Goal: Task Accomplishment & Management: Use online tool/utility

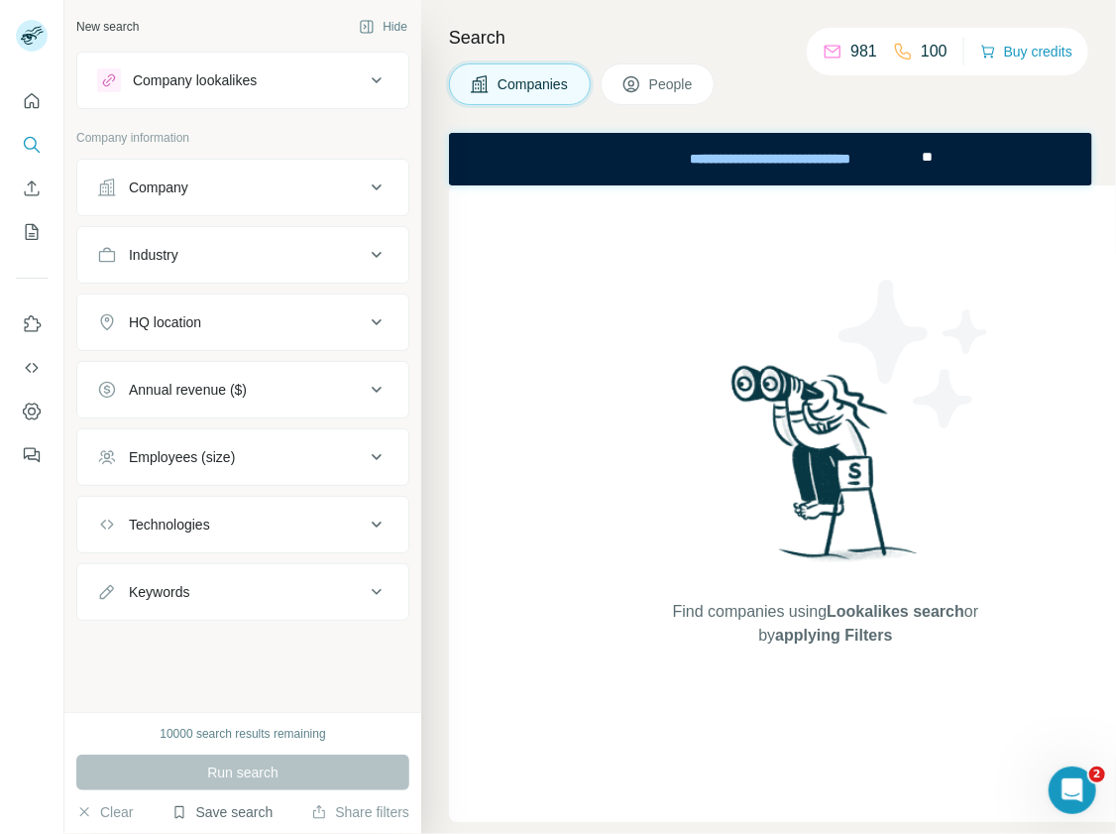
click at [236, 810] on button "Save search" at bounding box center [221, 812] width 101 height 20
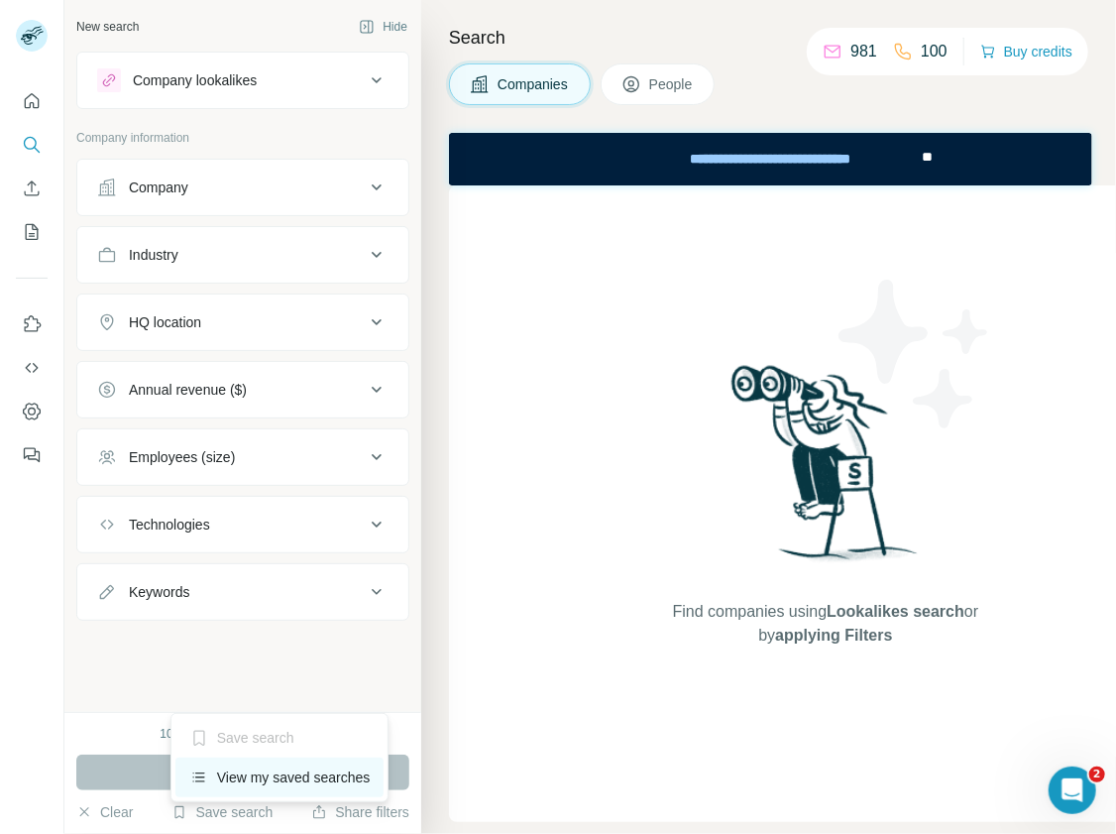
click at [249, 787] on div "View my saved searches" at bounding box center [279, 777] width 209 height 40
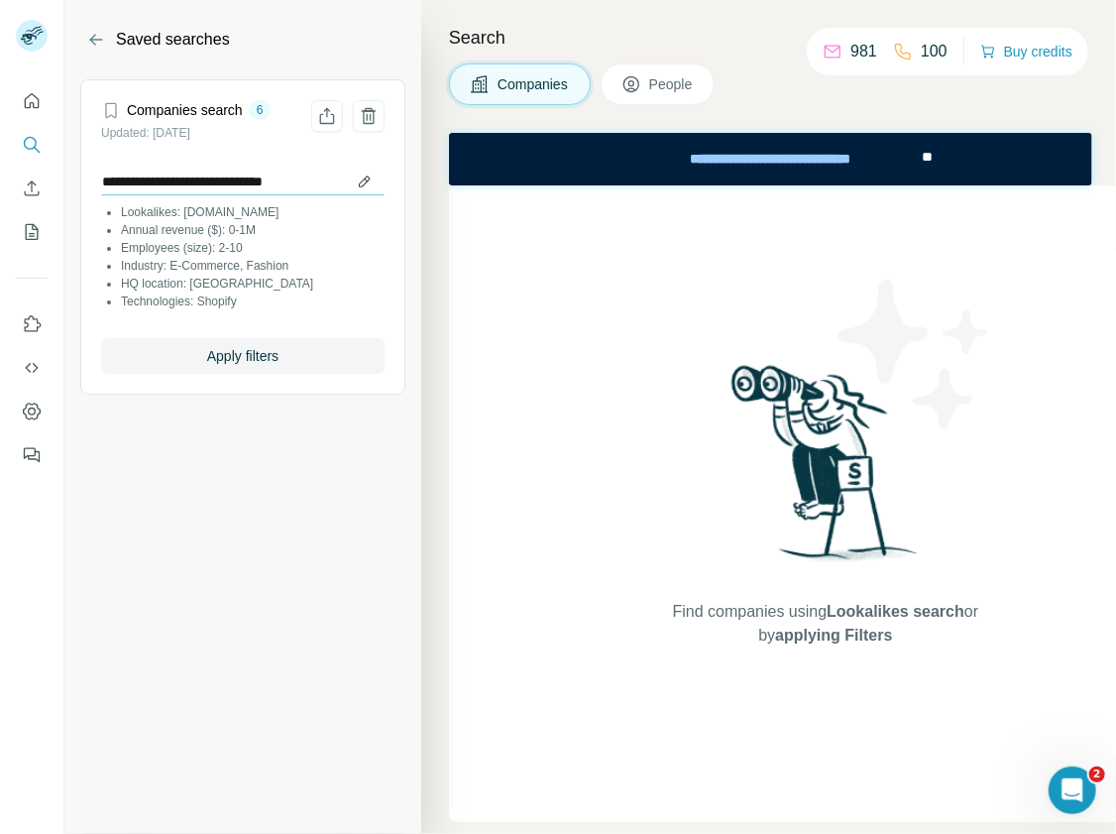
click at [227, 184] on input "**********" at bounding box center [242, 182] width 283 height 28
click at [271, 361] on span "Apply filters" at bounding box center [242, 356] width 71 height 20
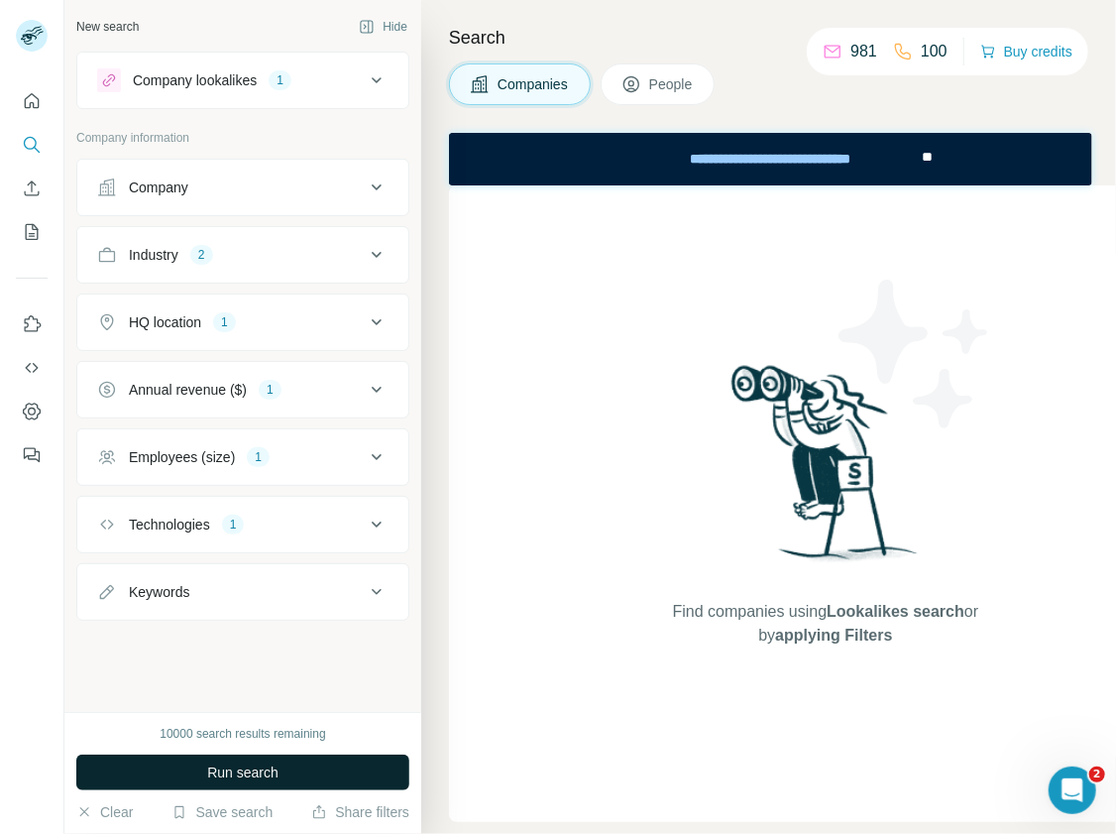
click at [254, 766] on span "Run search" at bounding box center [242, 772] width 71 height 20
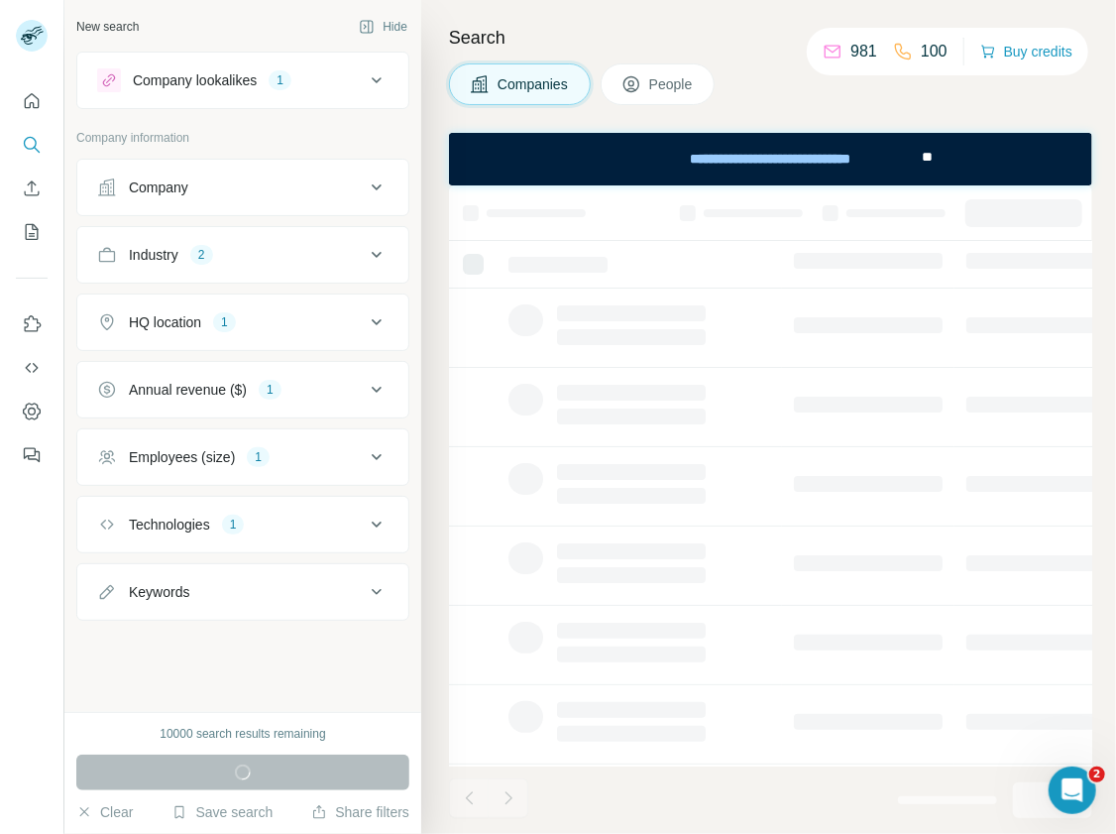
click at [689, 135] on div "**********" at bounding box center [763, 158] width 314 height 54
click at [684, 154] on div "**********" at bounding box center [769, 158] width 273 height 44
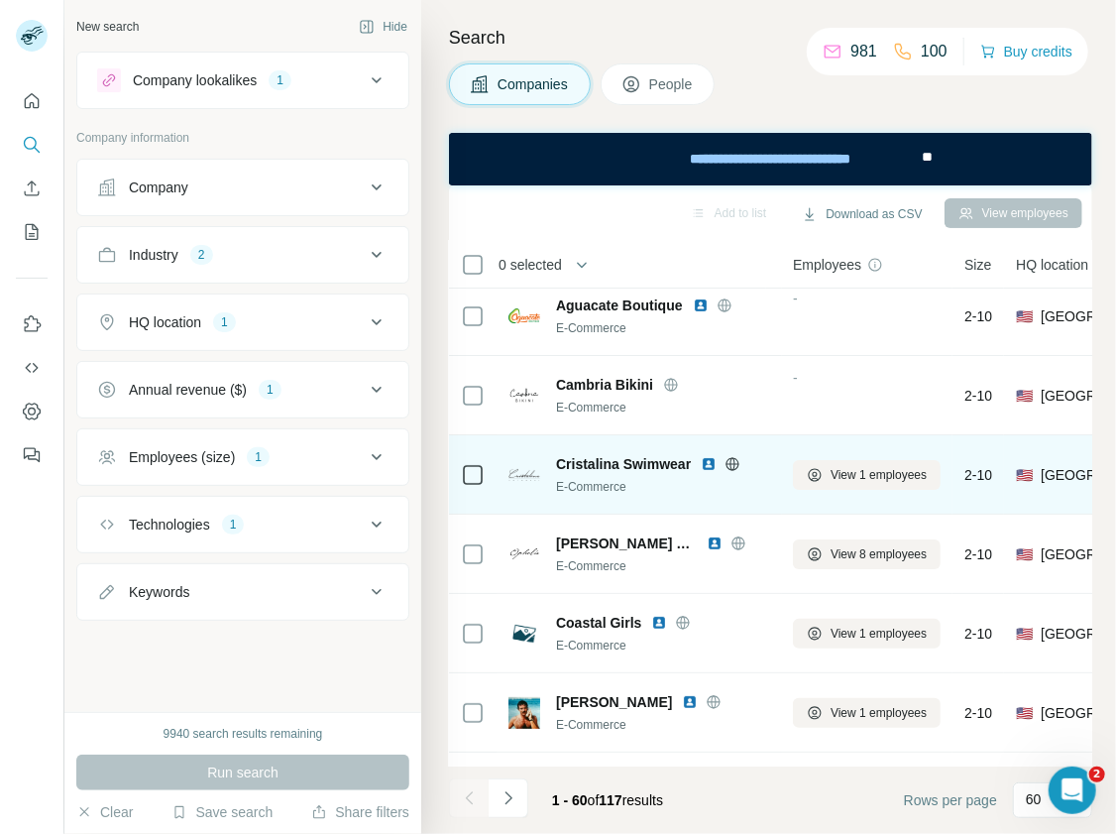
scroll to position [0, 1]
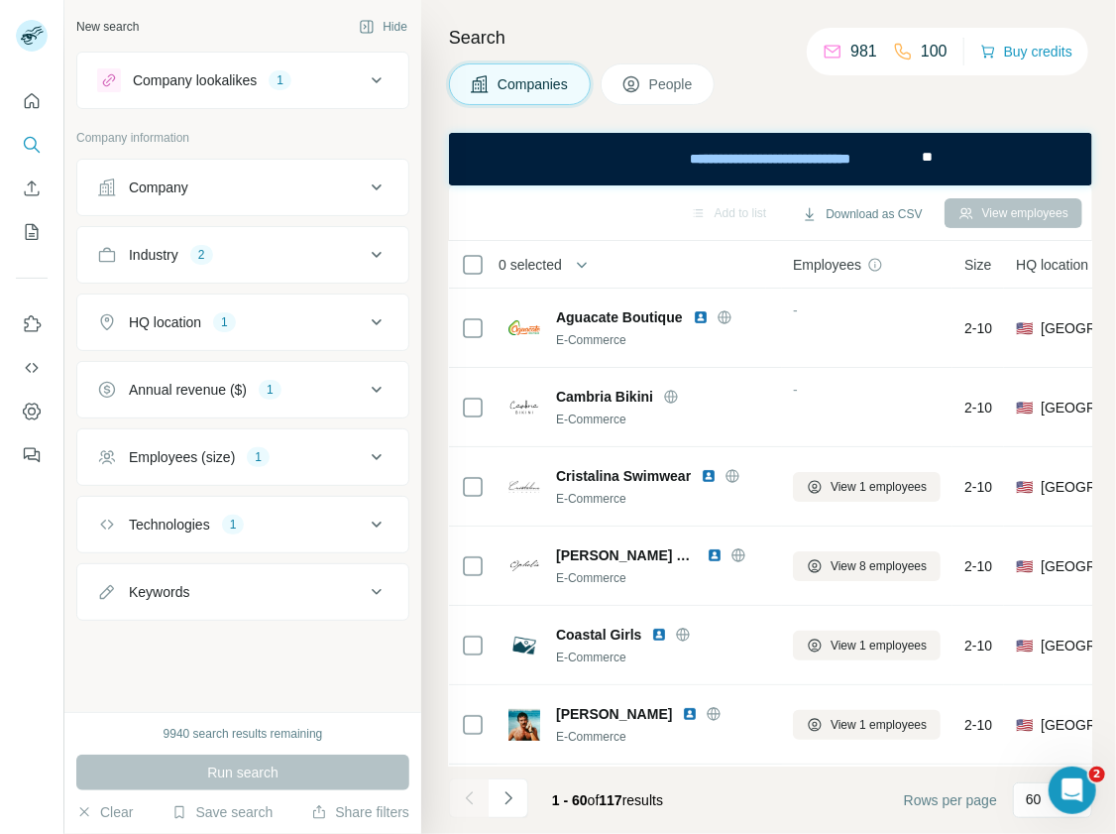
click at [641, 81] on icon at bounding box center [631, 84] width 20 height 20
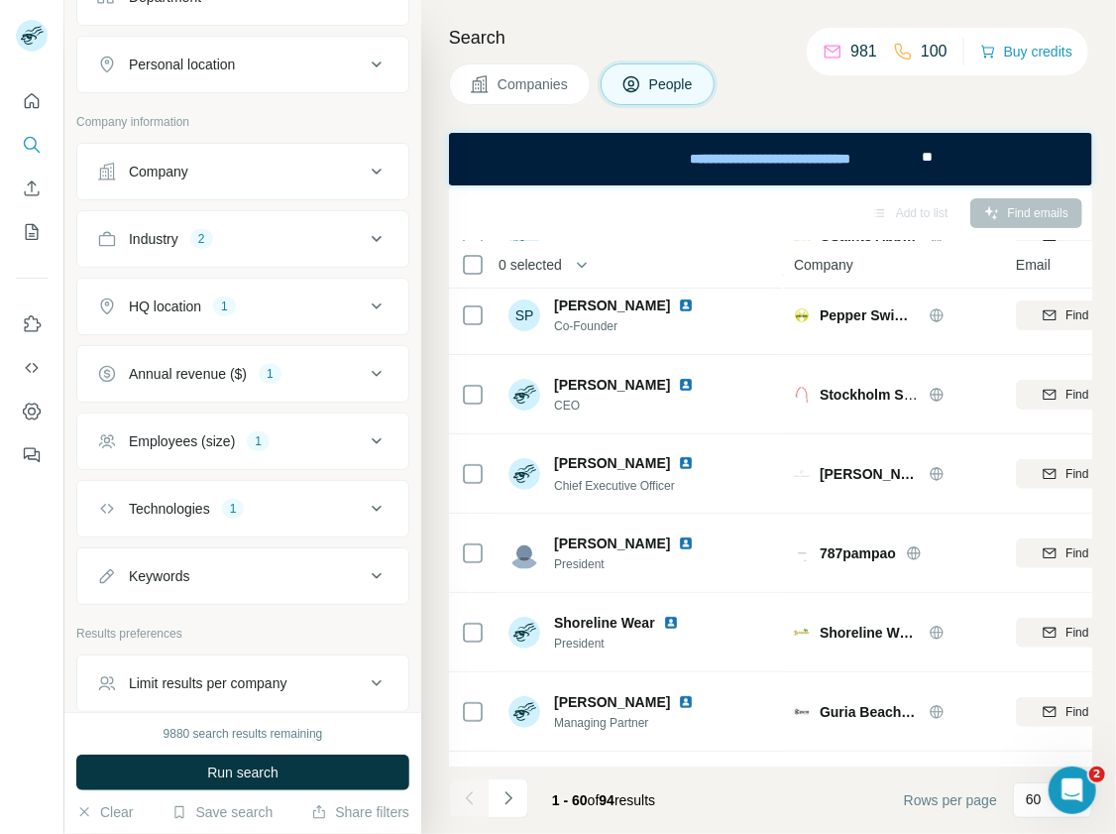
scroll to position [383, 0]
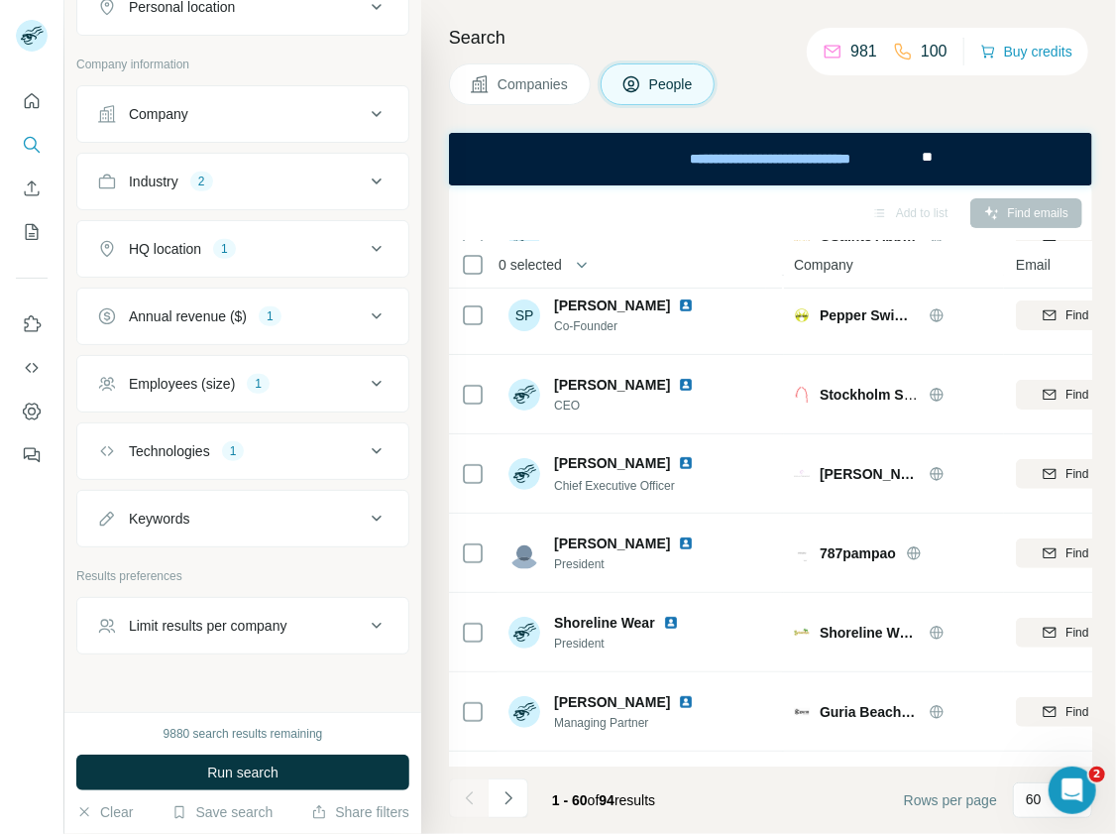
click at [283, 249] on div "HQ location 1" at bounding box center [231, 249] width 268 height 20
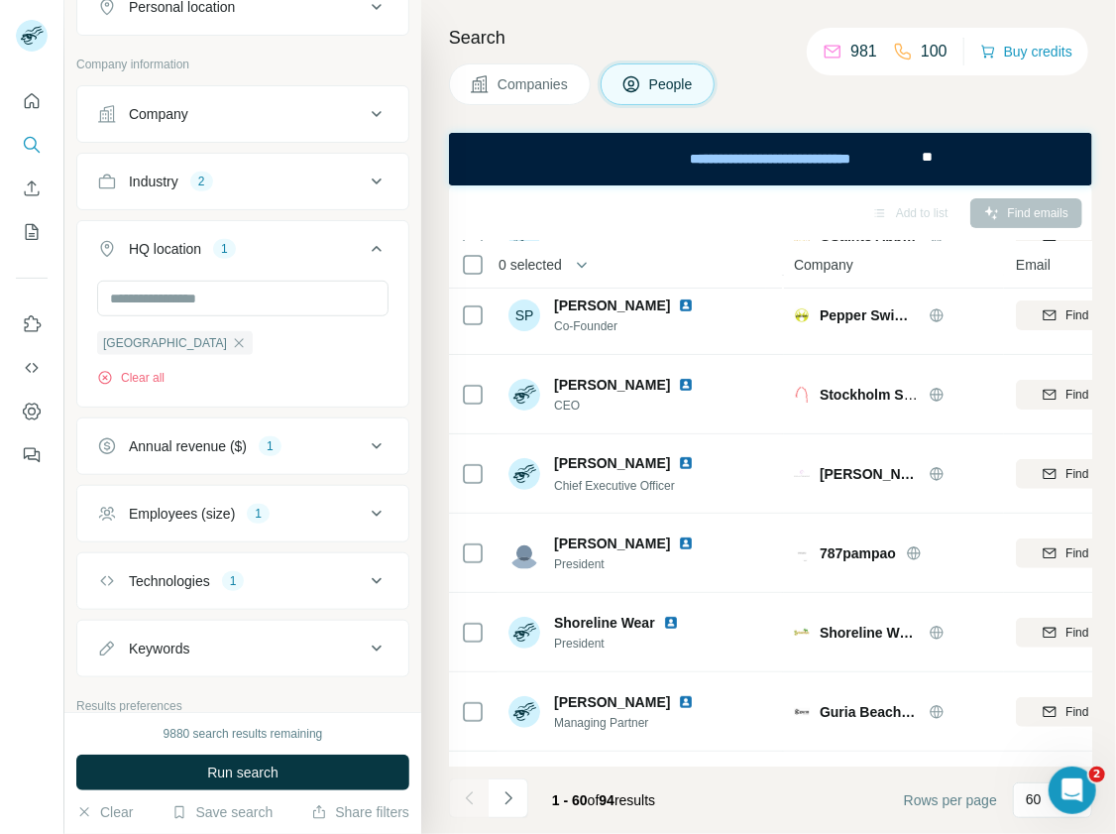
click at [266, 442] on div "1" at bounding box center [270, 446] width 23 height 18
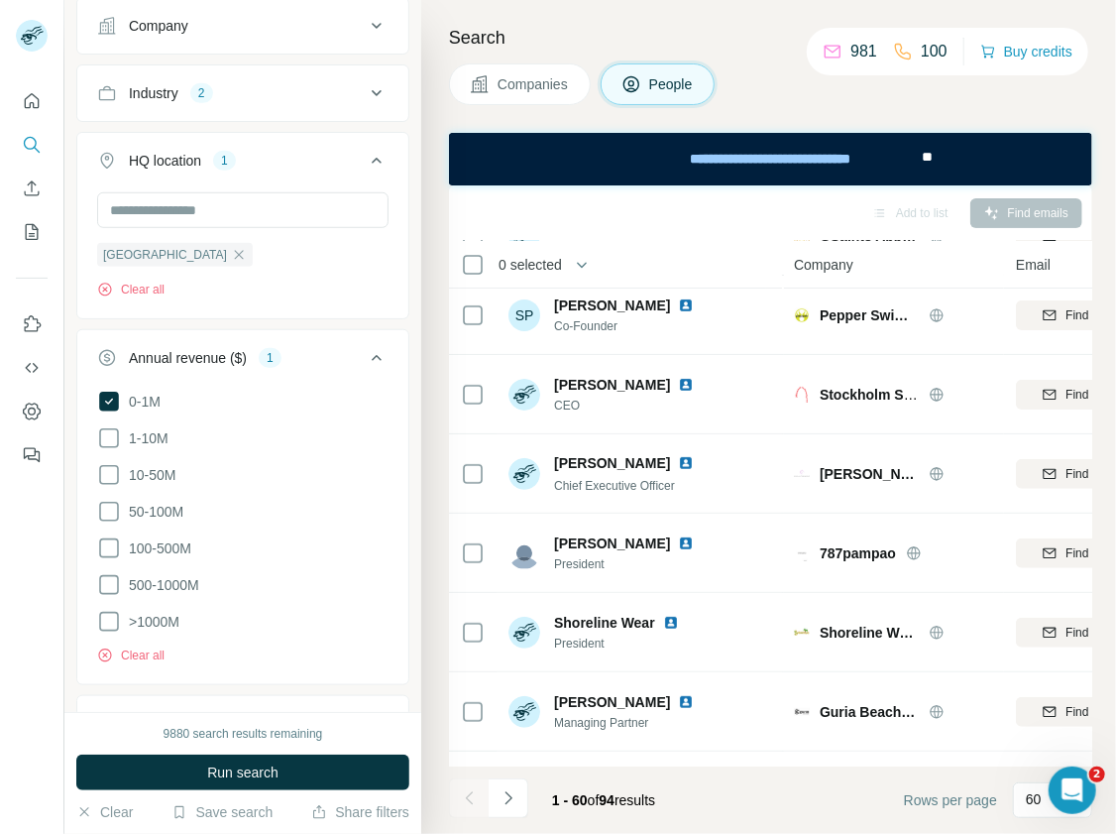
scroll to position [694, 0]
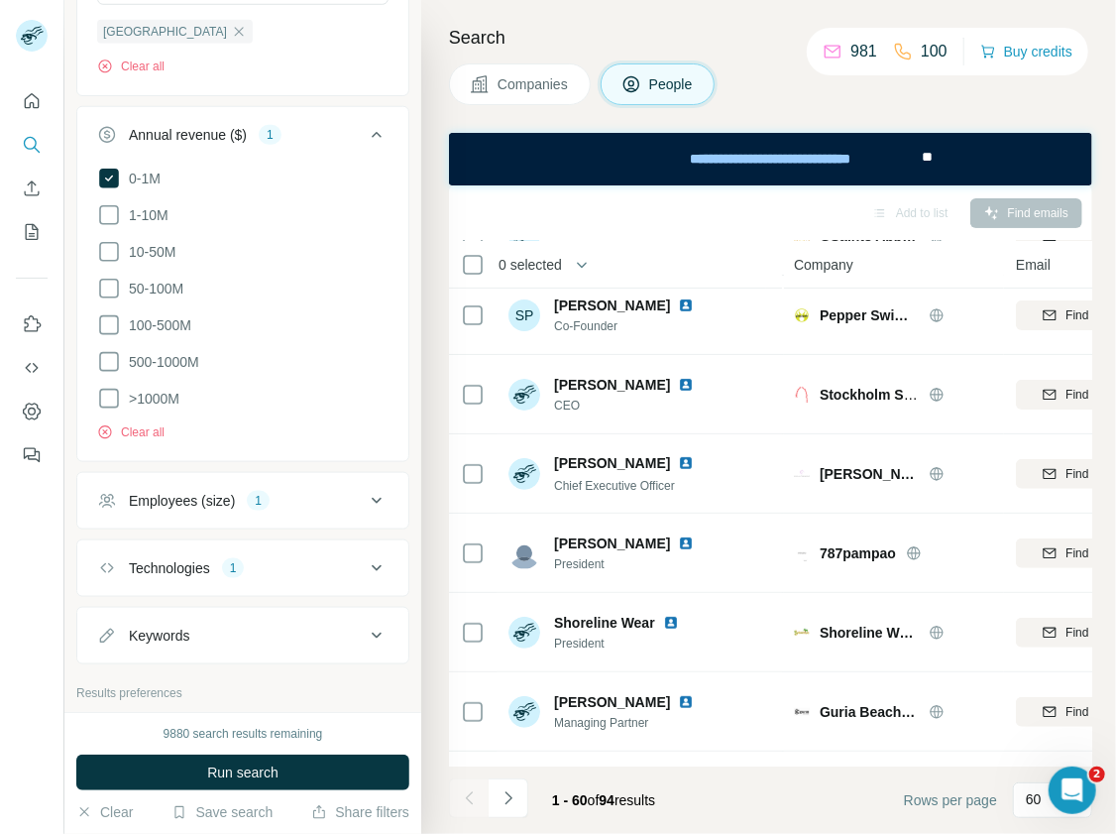
click at [262, 499] on div "1" at bounding box center [258, 501] width 23 height 18
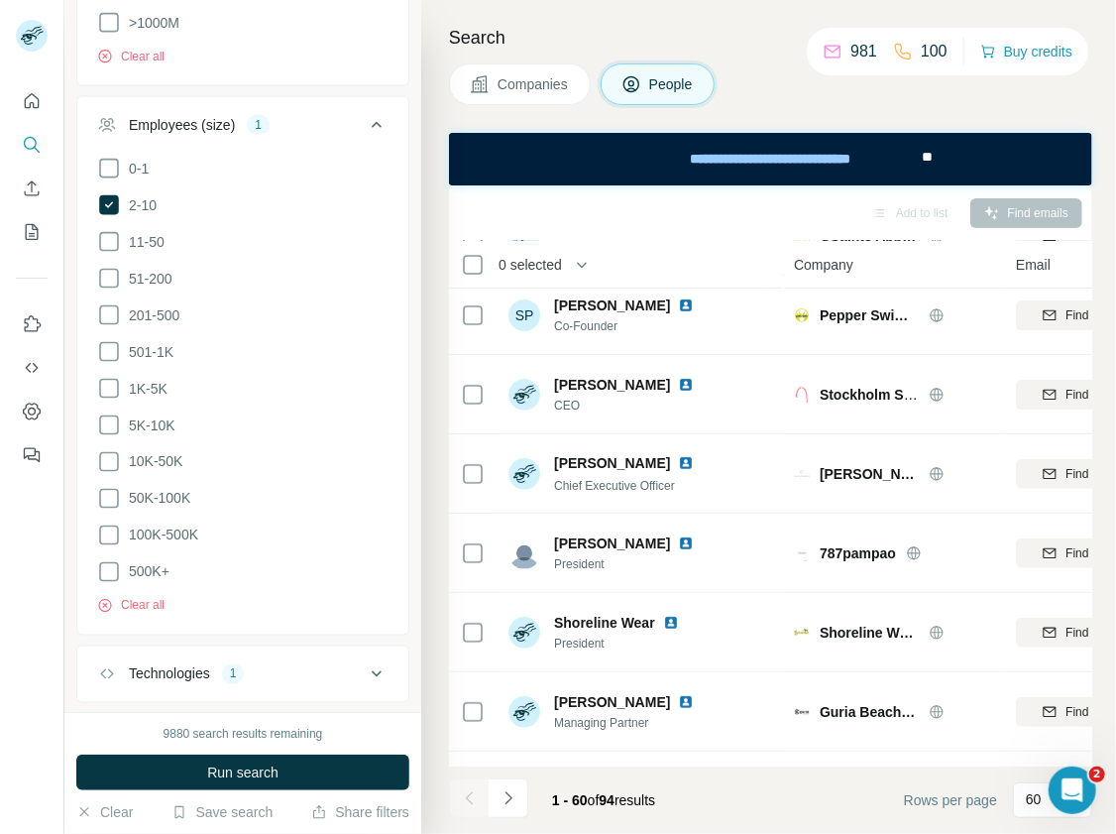
scroll to position [1154, 0]
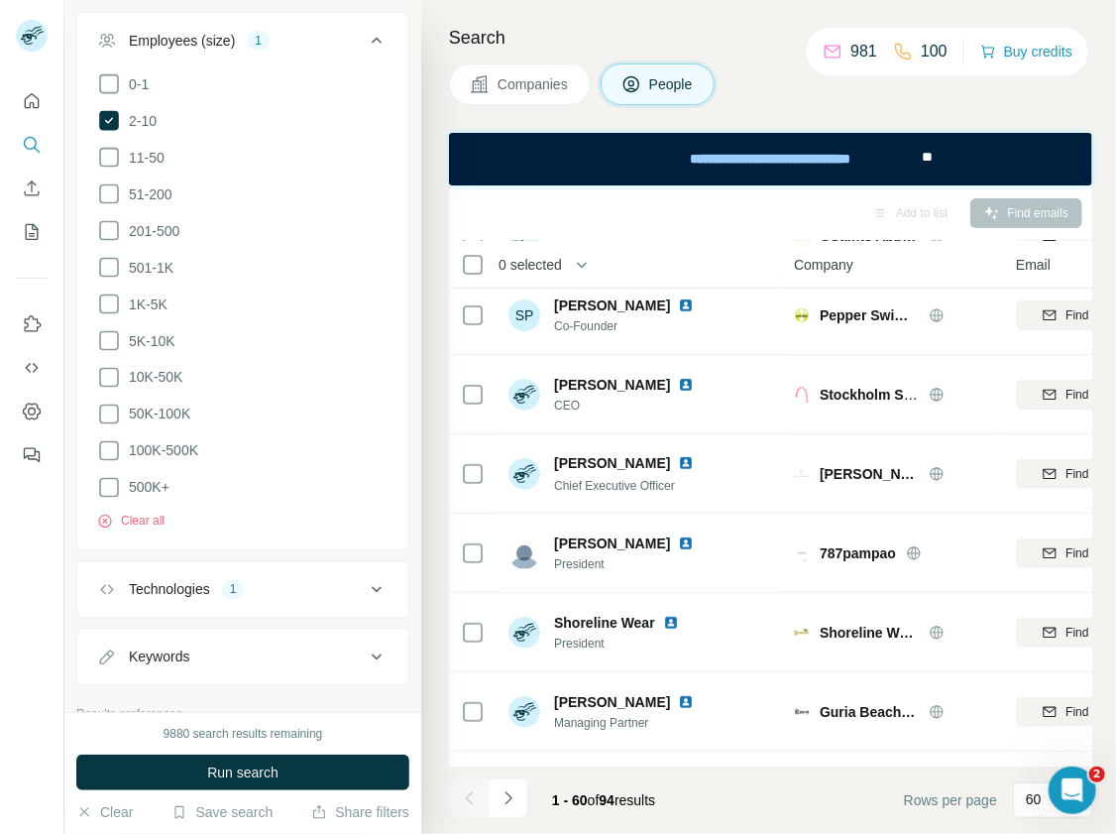
click at [252, 580] on div "Technologies 1" at bounding box center [231, 590] width 268 height 20
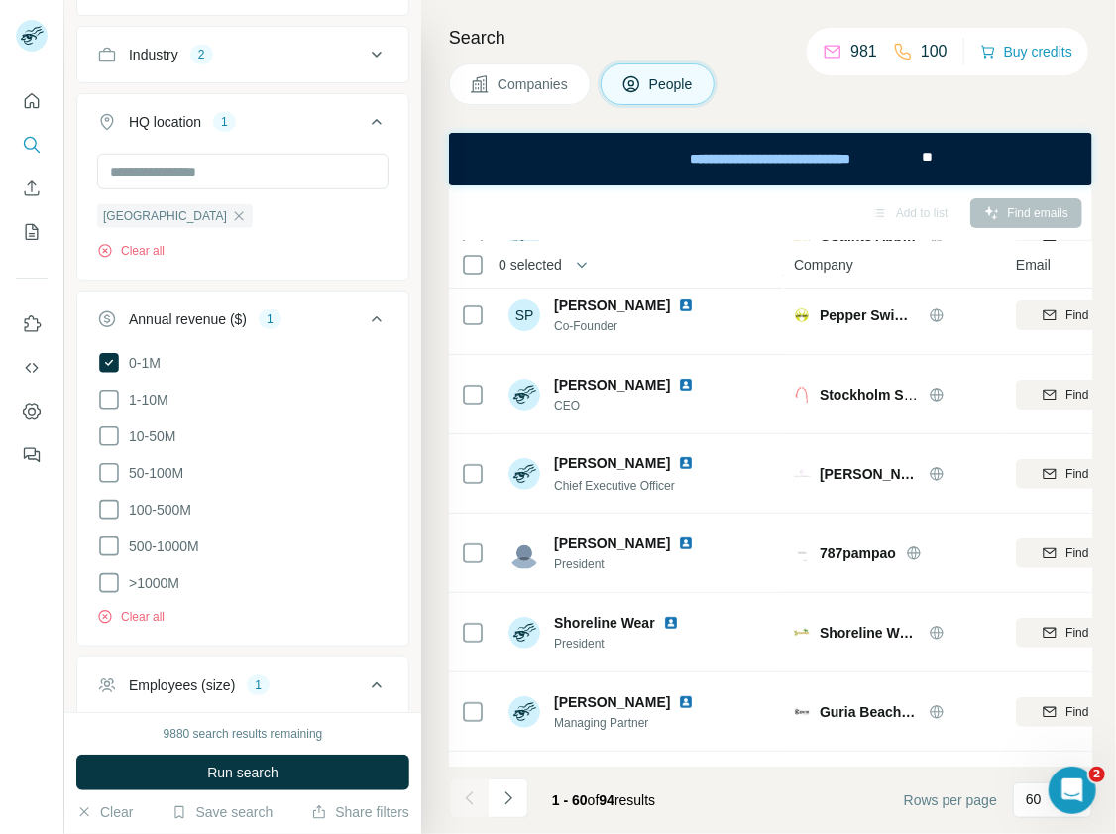
scroll to position [384, 0]
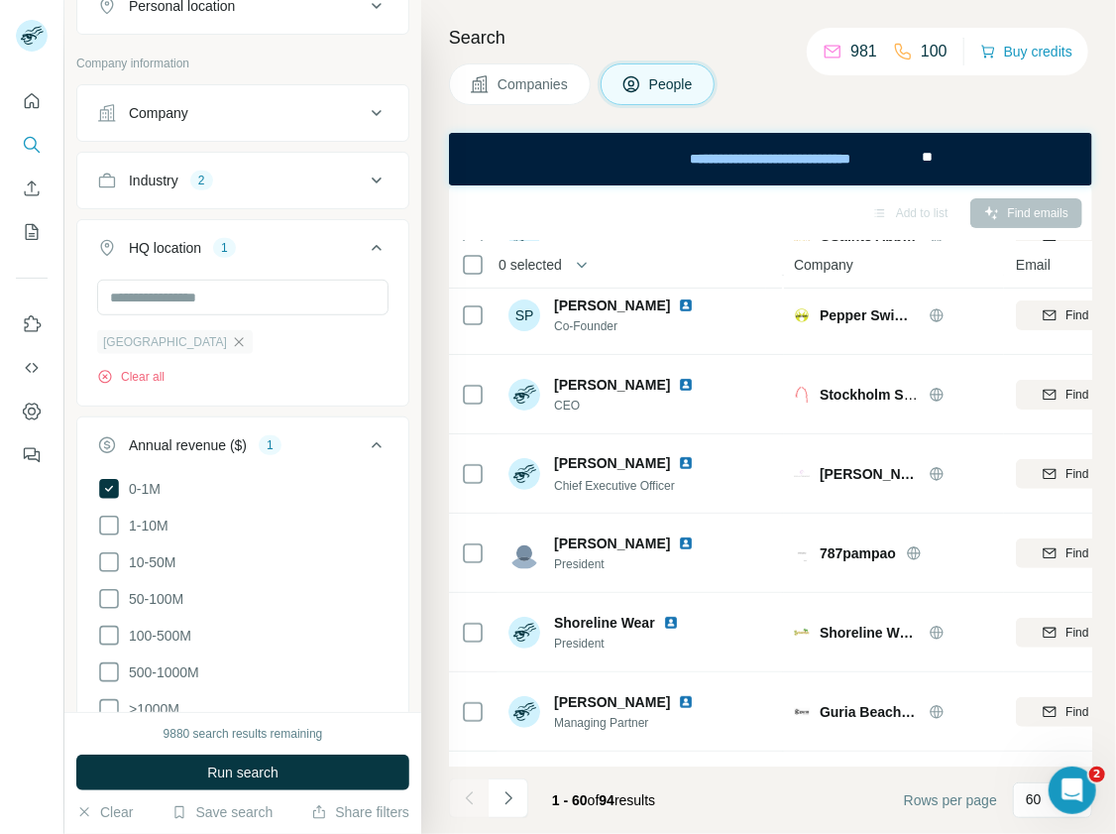
click at [231, 342] on icon "button" at bounding box center [239, 342] width 16 height 16
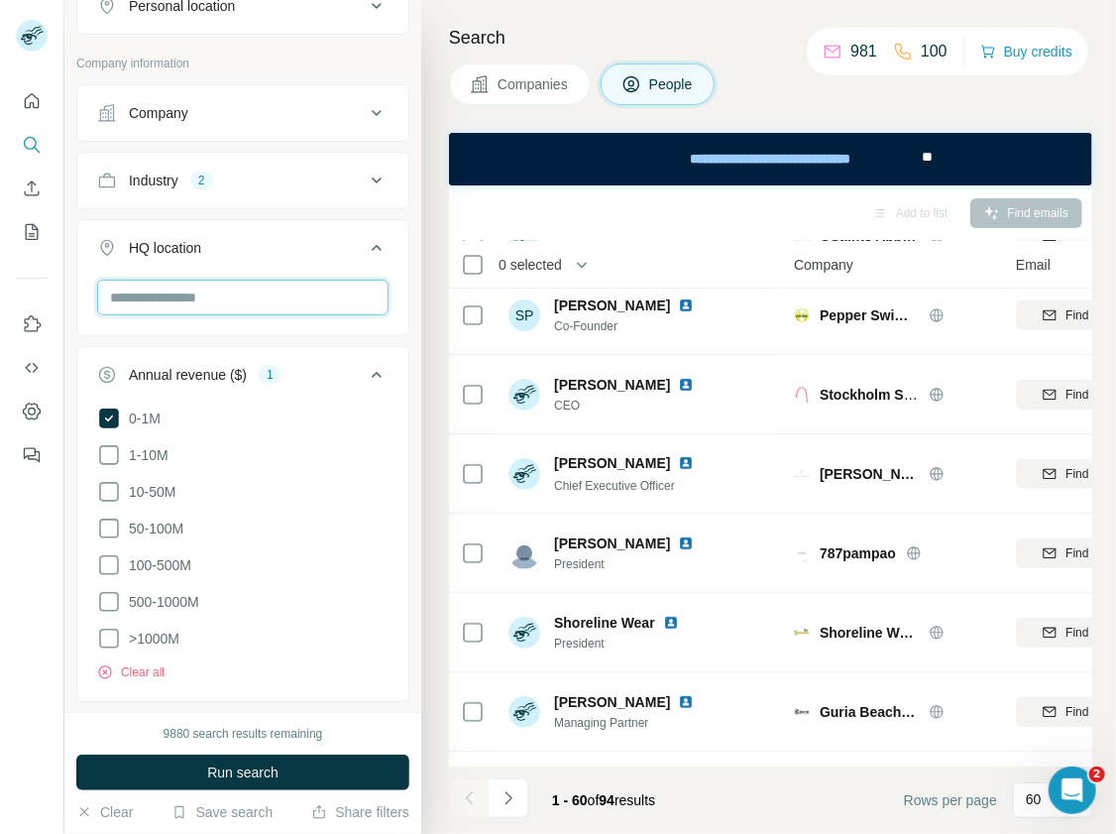
click at [188, 301] on input "text" at bounding box center [242, 298] width 291 height 36
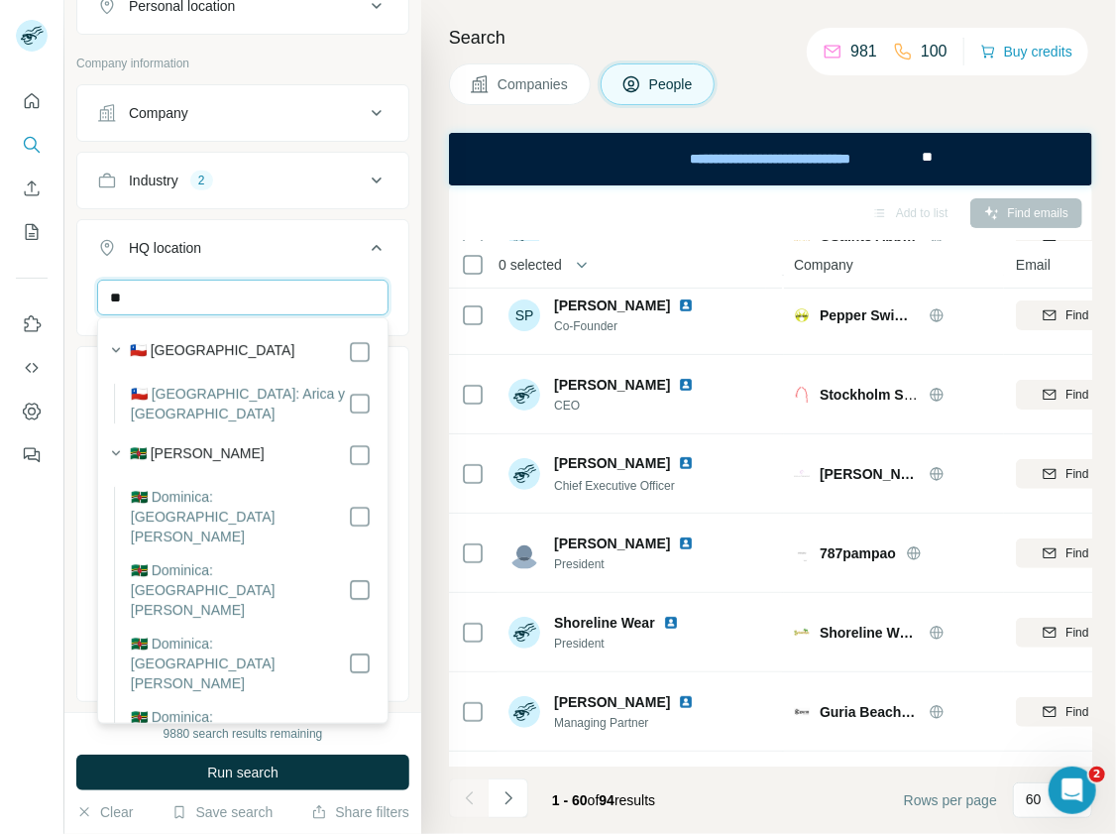
type input "*"
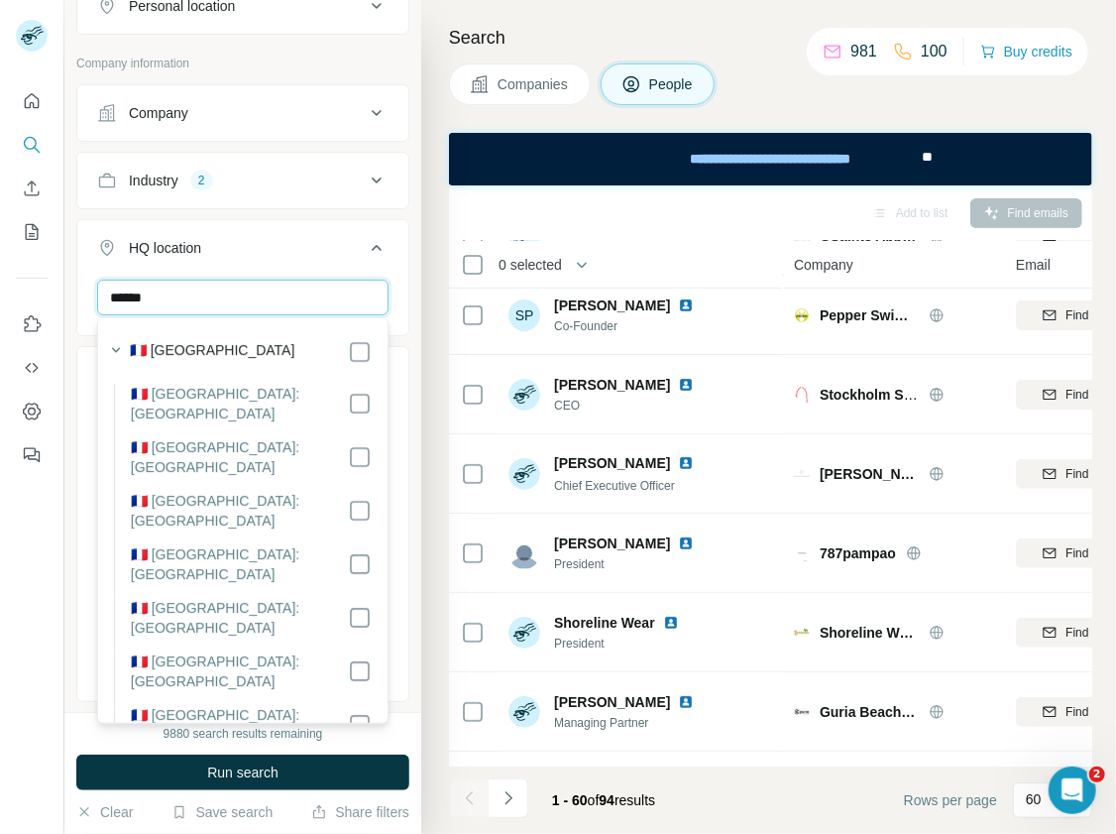
type input "******"
click at [205, 346] on div "🇫🇷 [GEOGRAPHIC_DATA]" at bounding box center [251, 352] width 242 height 24
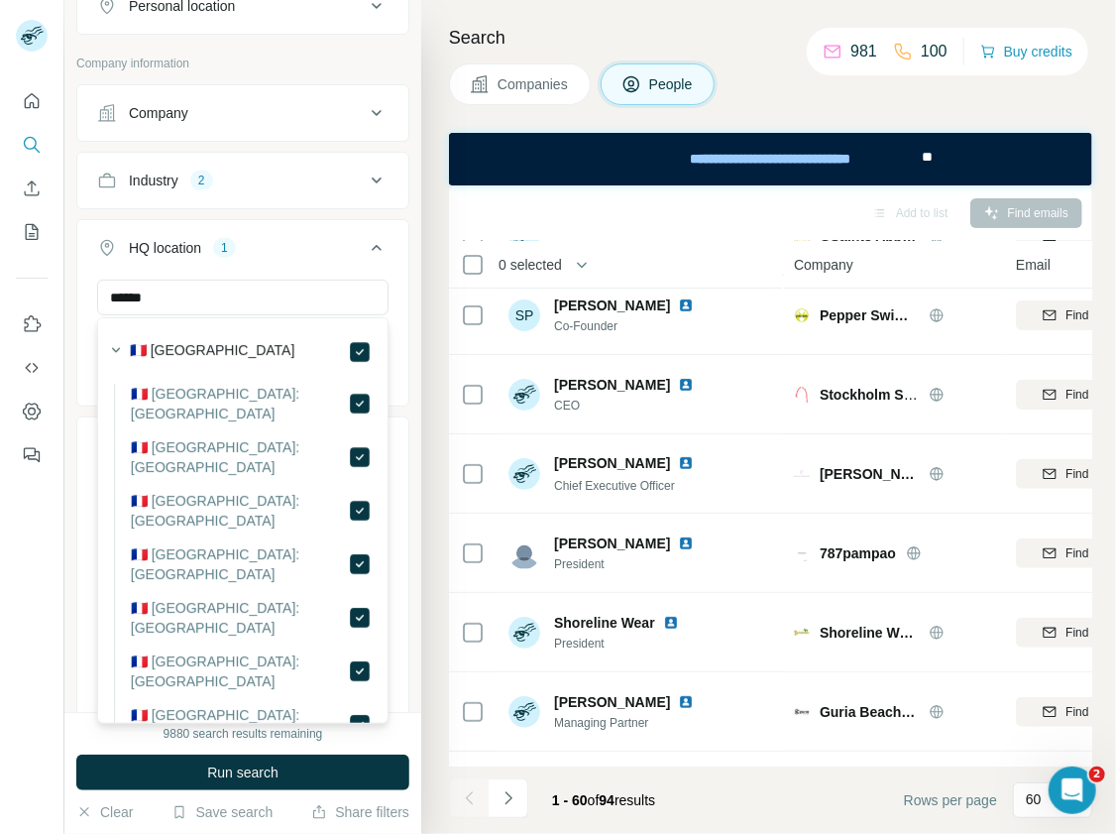
click at [416, 496] on div "New search Hide Company lookalikes 1 Personal information Job title Seniority D…" at bounding box center [242, 356] width 357 height 712
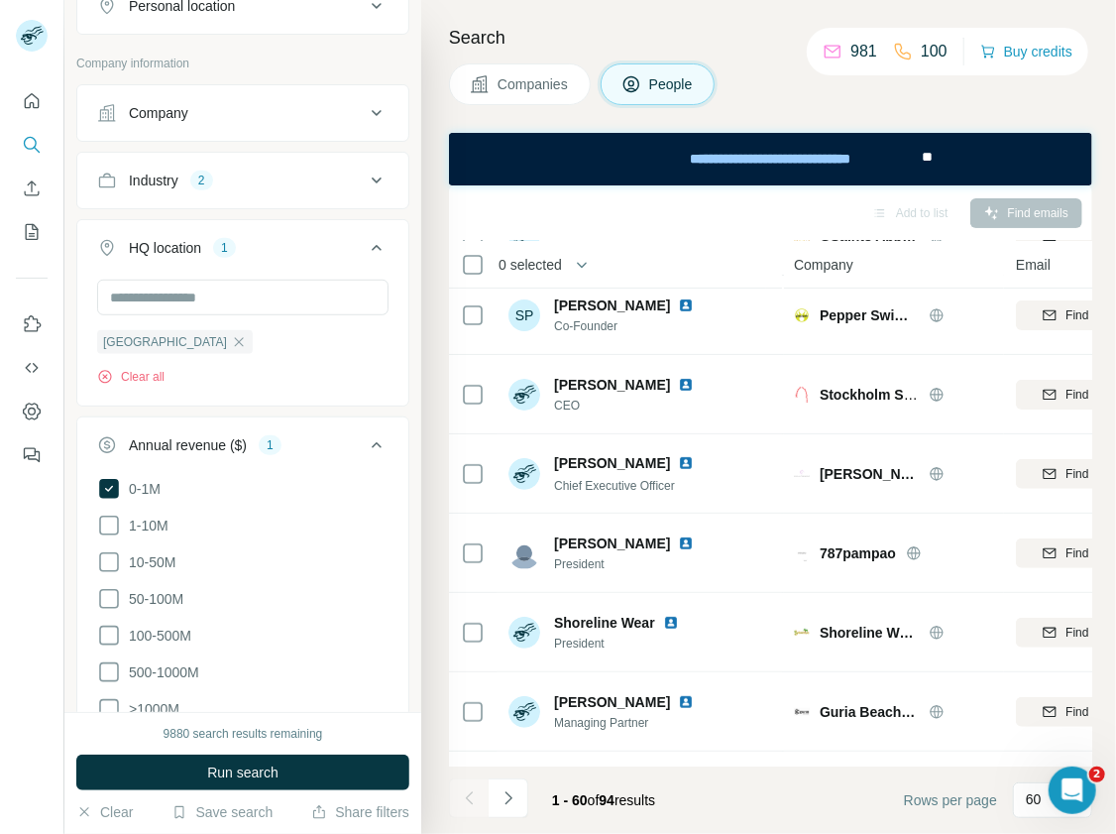
click at [359, 177] on div "Industry 2" at bounding box center [231, 180] width 268 height 20
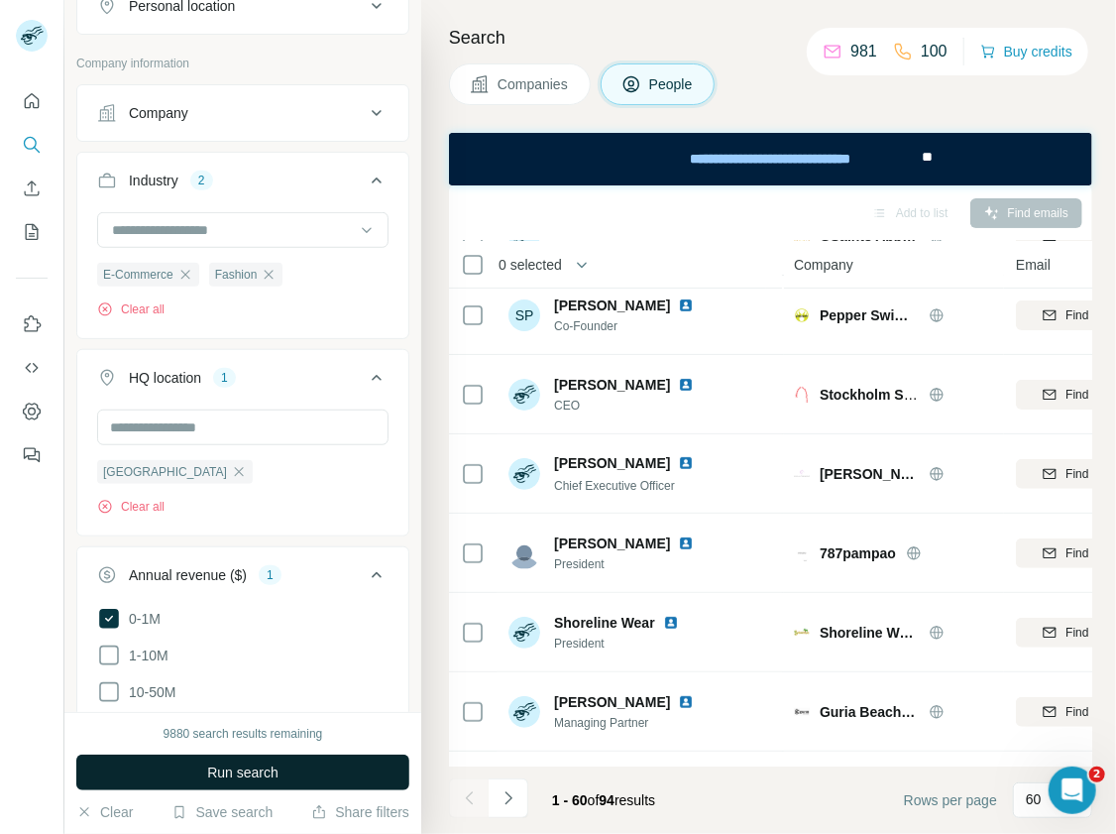
click at [254, 773] on span "Run search" at bounding box center [242, 772] width 71 height 20
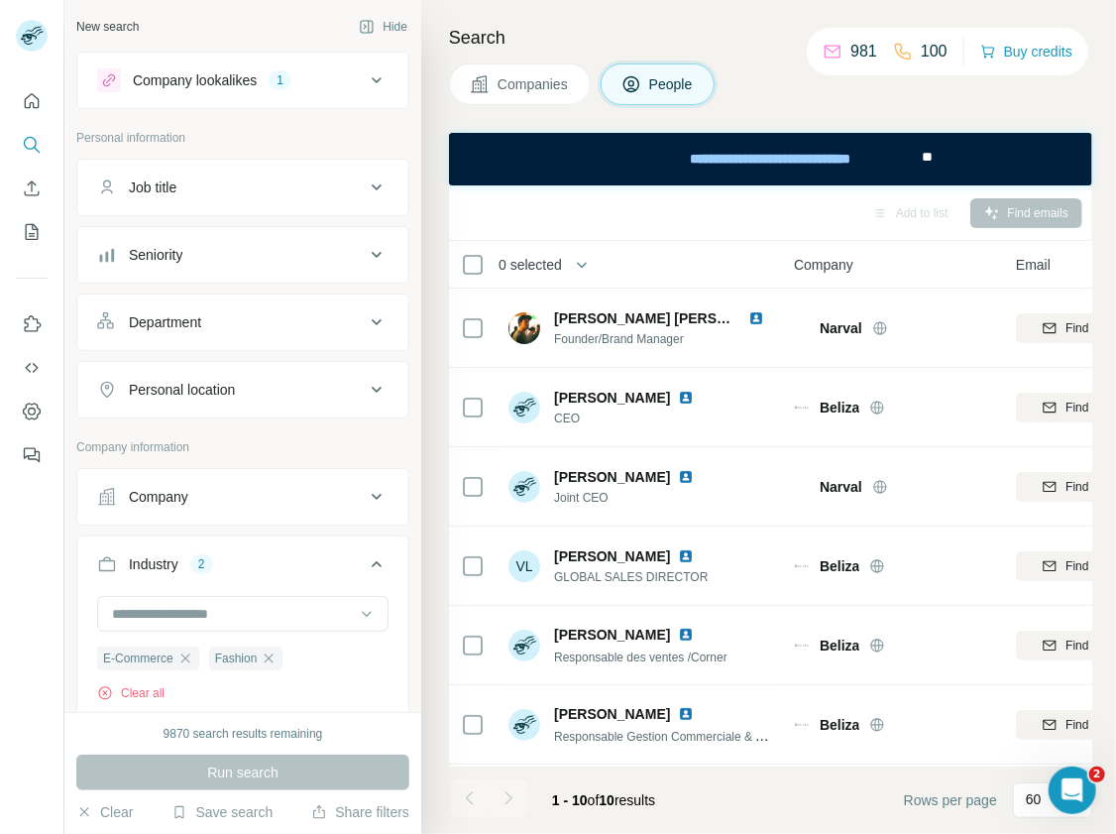
click at [336, 82] on div "Company lookalikes 1" at bounding box center [231, 80] width 268 height 24
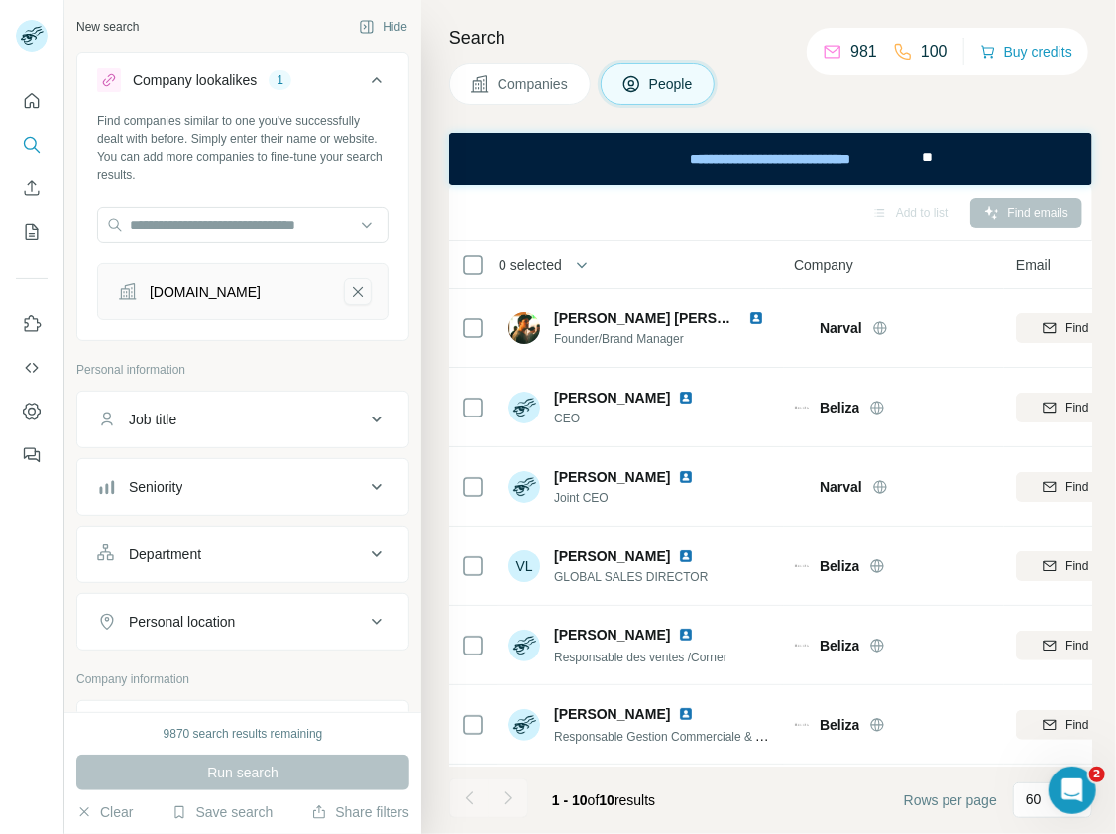
click at [358, 284] on icon "moragirls.com-remove-button" at bounding box center [358, 292] width 18 height 20
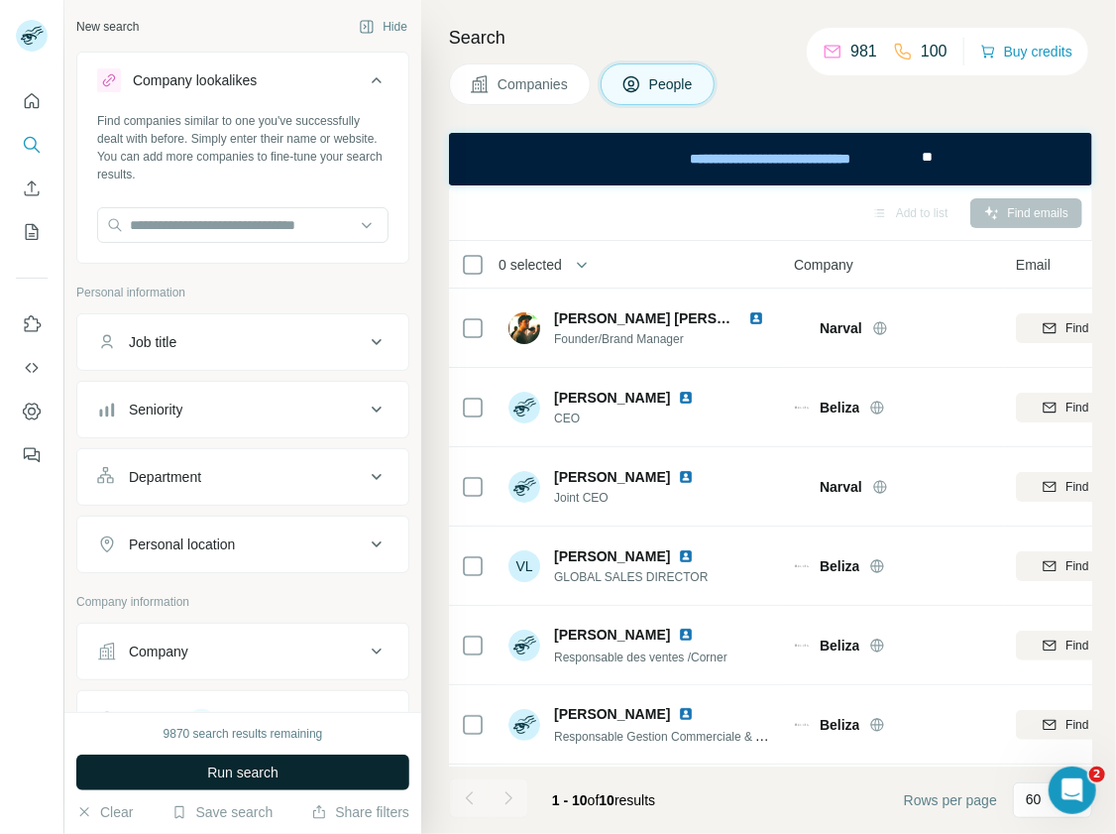
click at [343, 769] on button "Run search" at bounding box center [242, 772] width 333 height 36
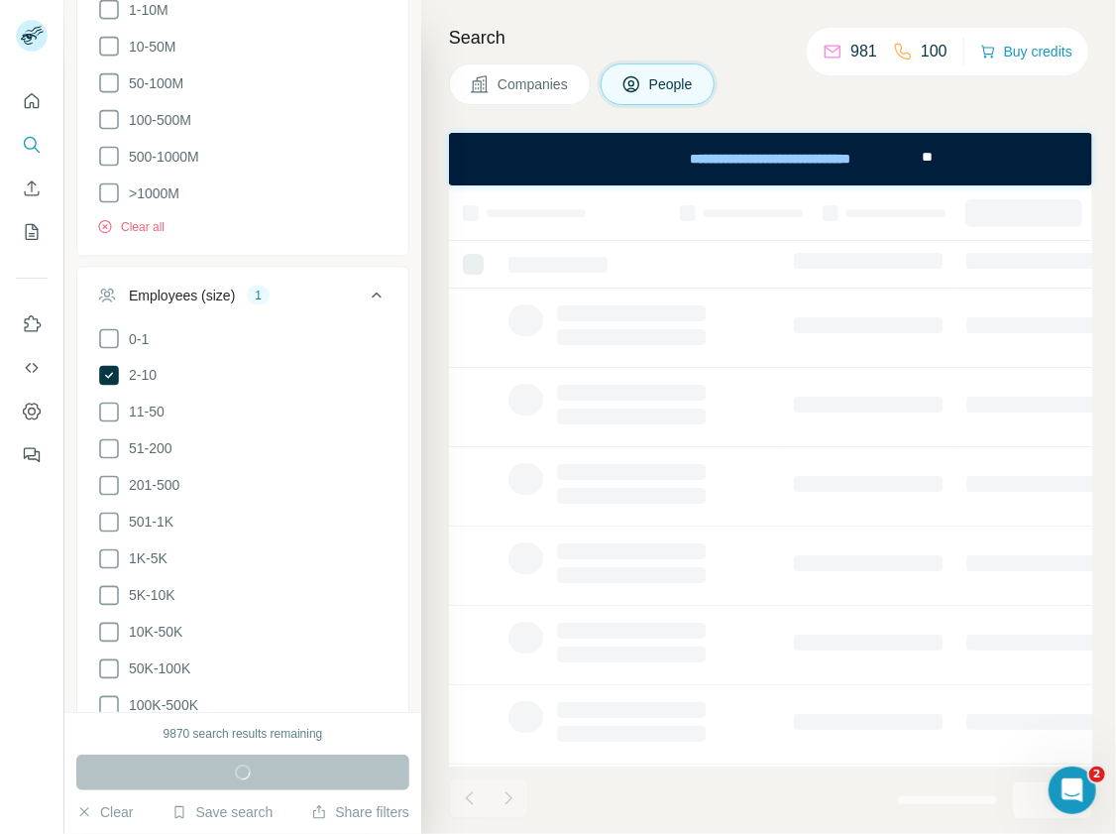
scroll to position [1199, 0]
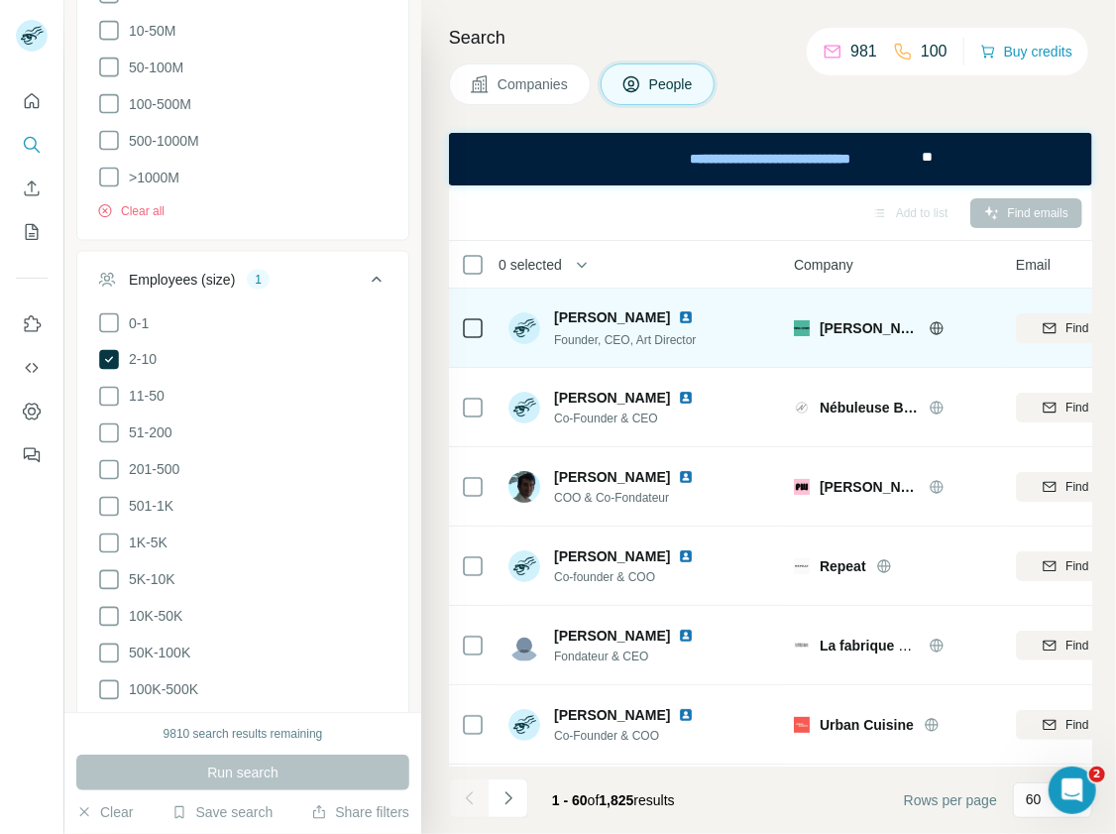
click at [934, 329] on icon at bounding box center [936, 327] width 5 height 13
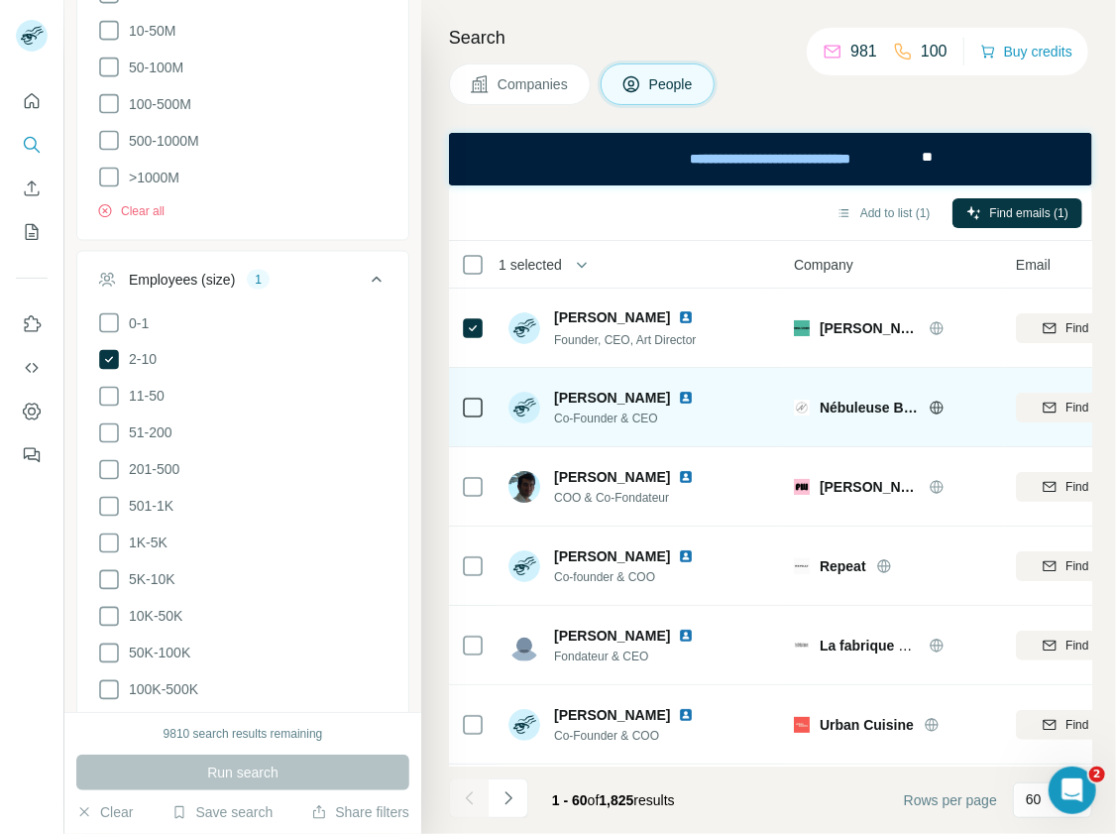
click at [934, 403] on icon at bounding box center [937, 407] width 16 height 16
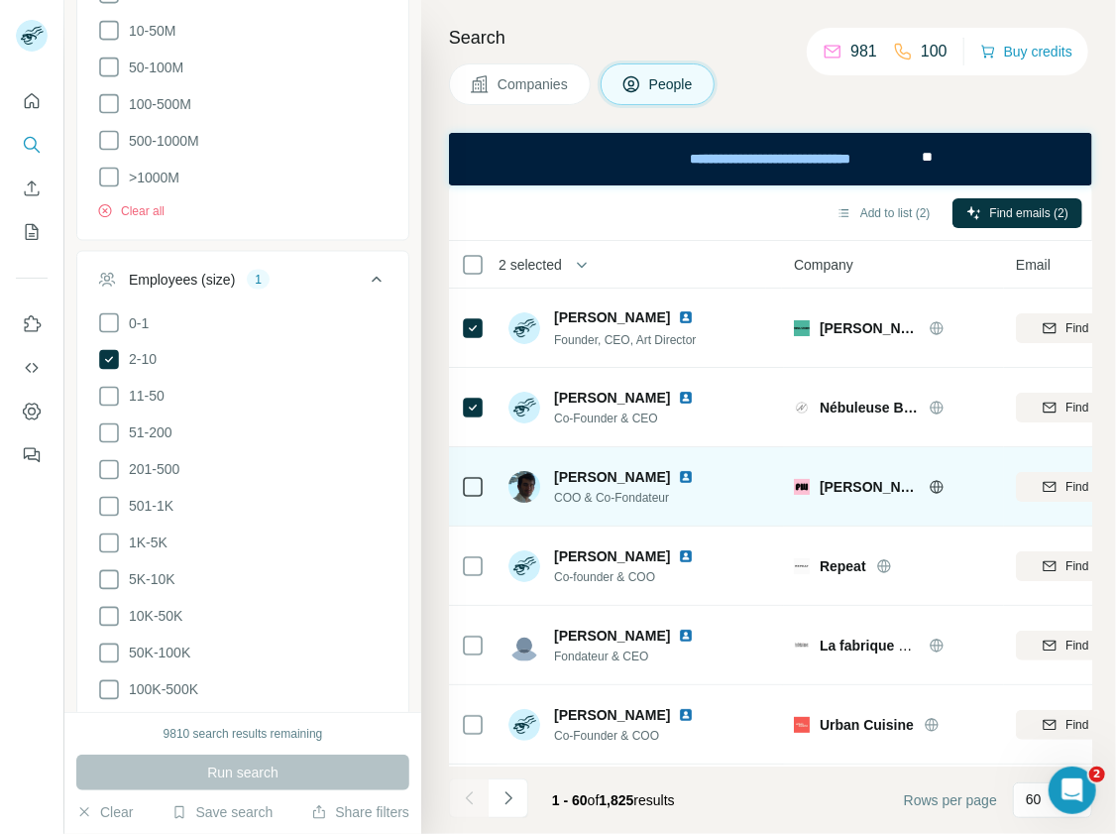
click at [930, 486] on icon at bounding box center [936, 486] width 13 height 1
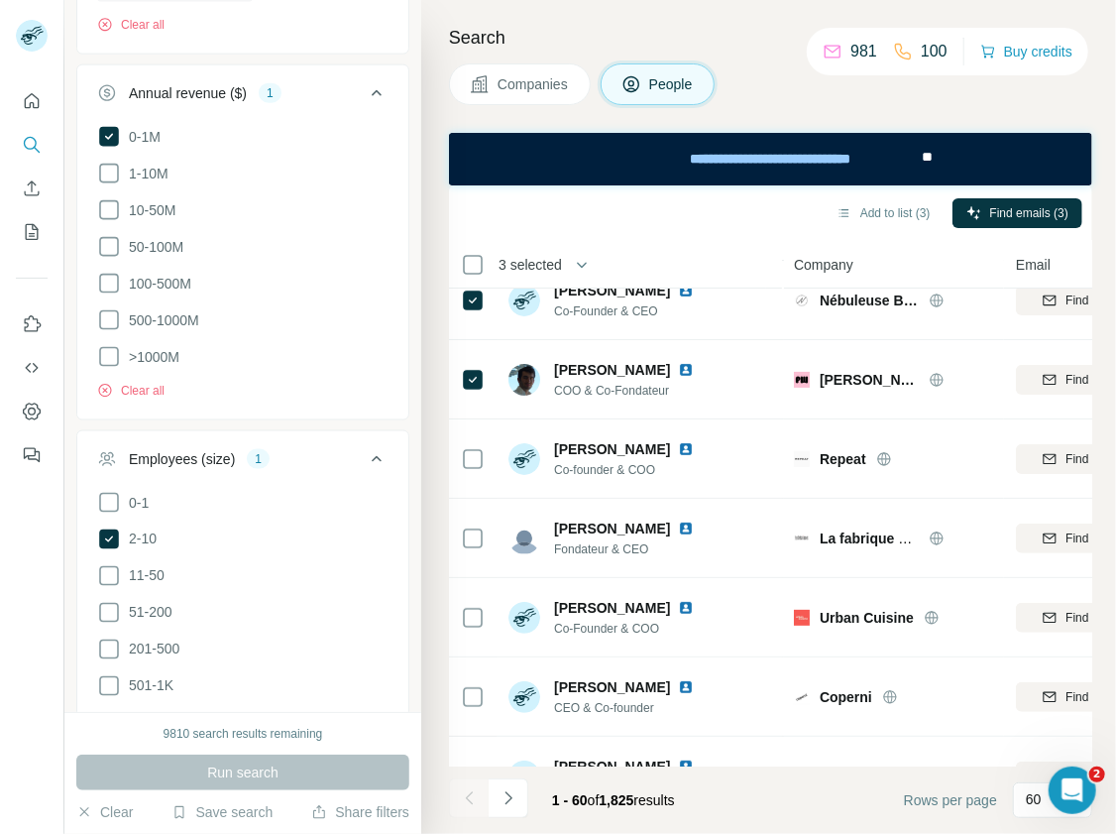
scroll to position [1019, 0]
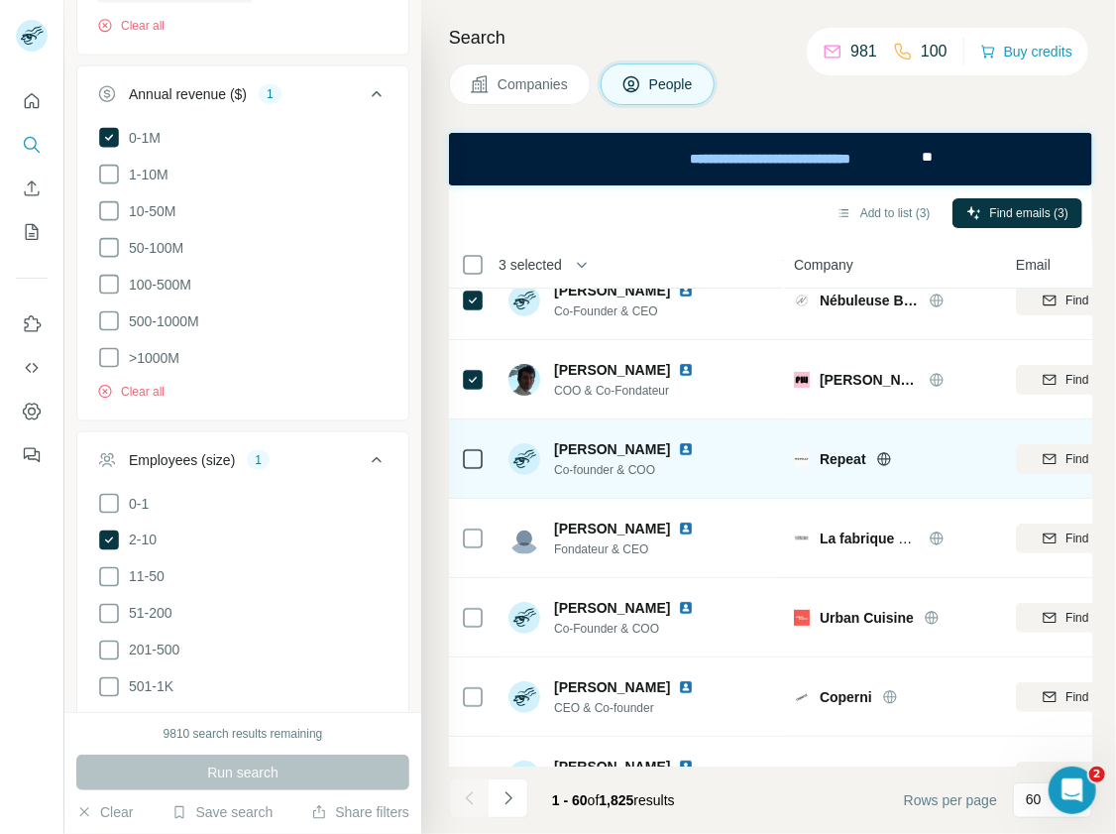
click at [881, 458] on icon at bounding box center [883, 458] width 13 height 1
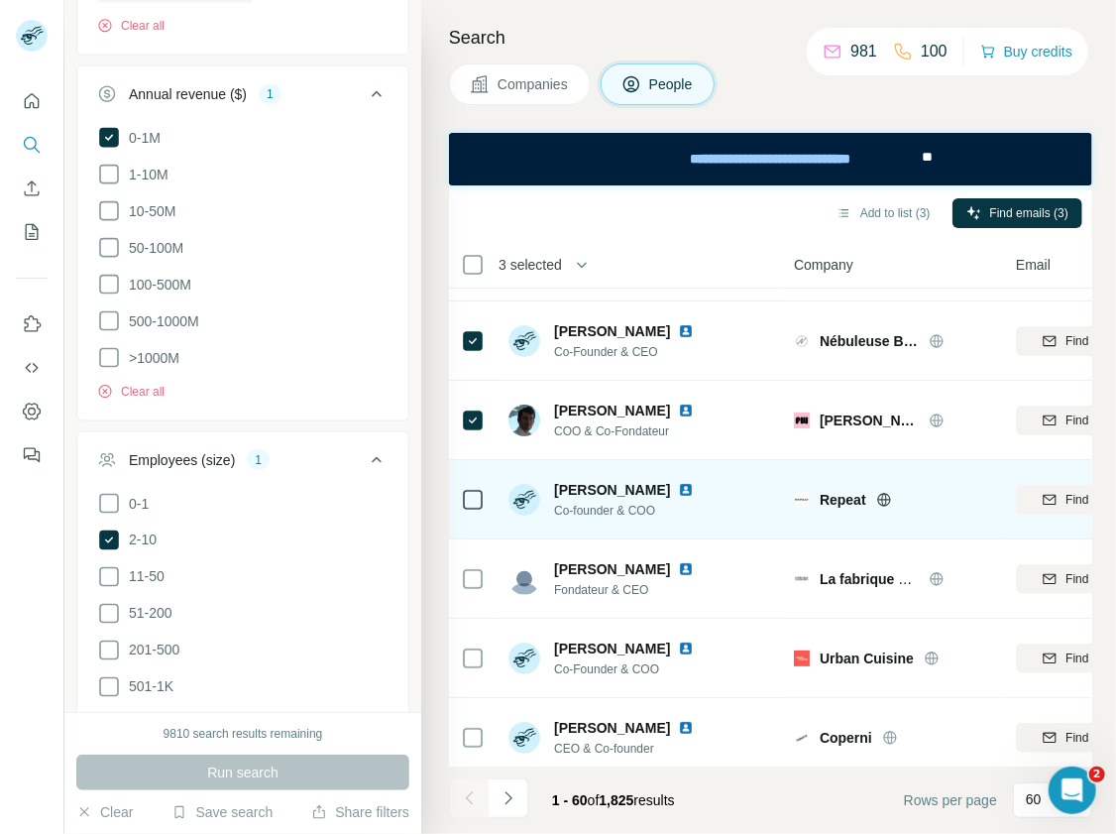
scroll to position [71, 0]
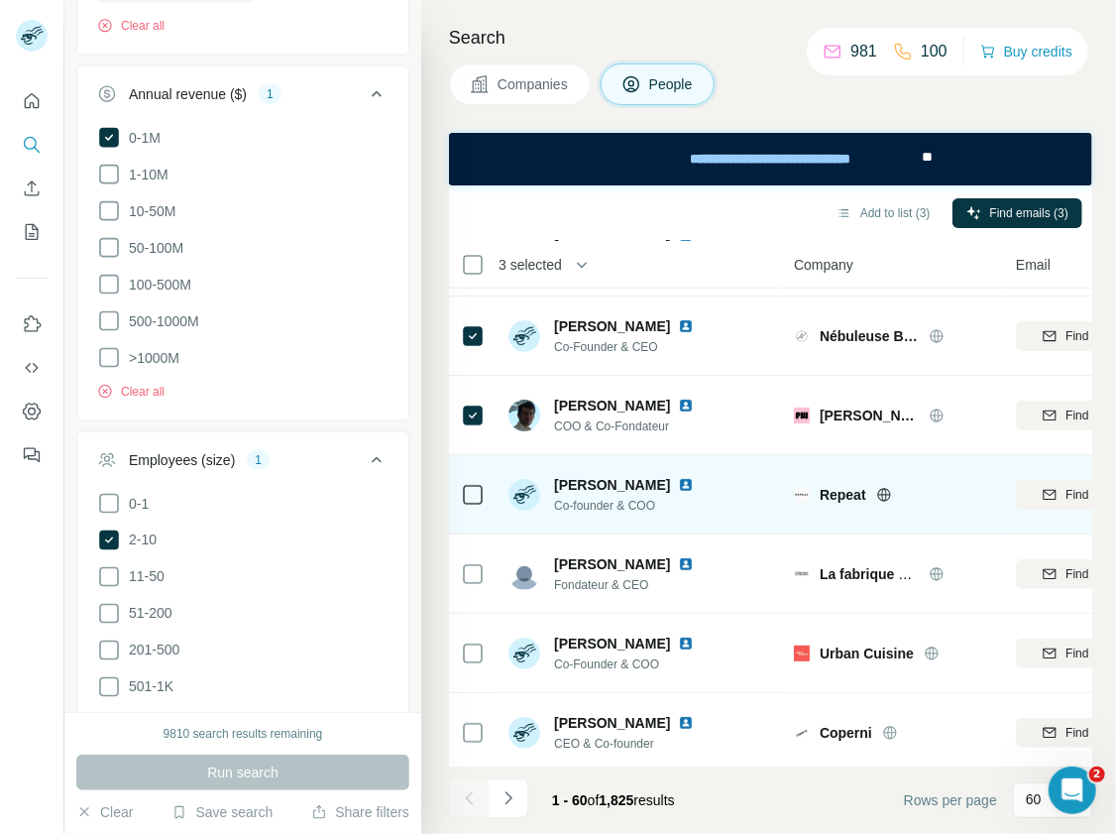
click at [880, 497] on icon at bounding box center [884, 495] width 16 height 16
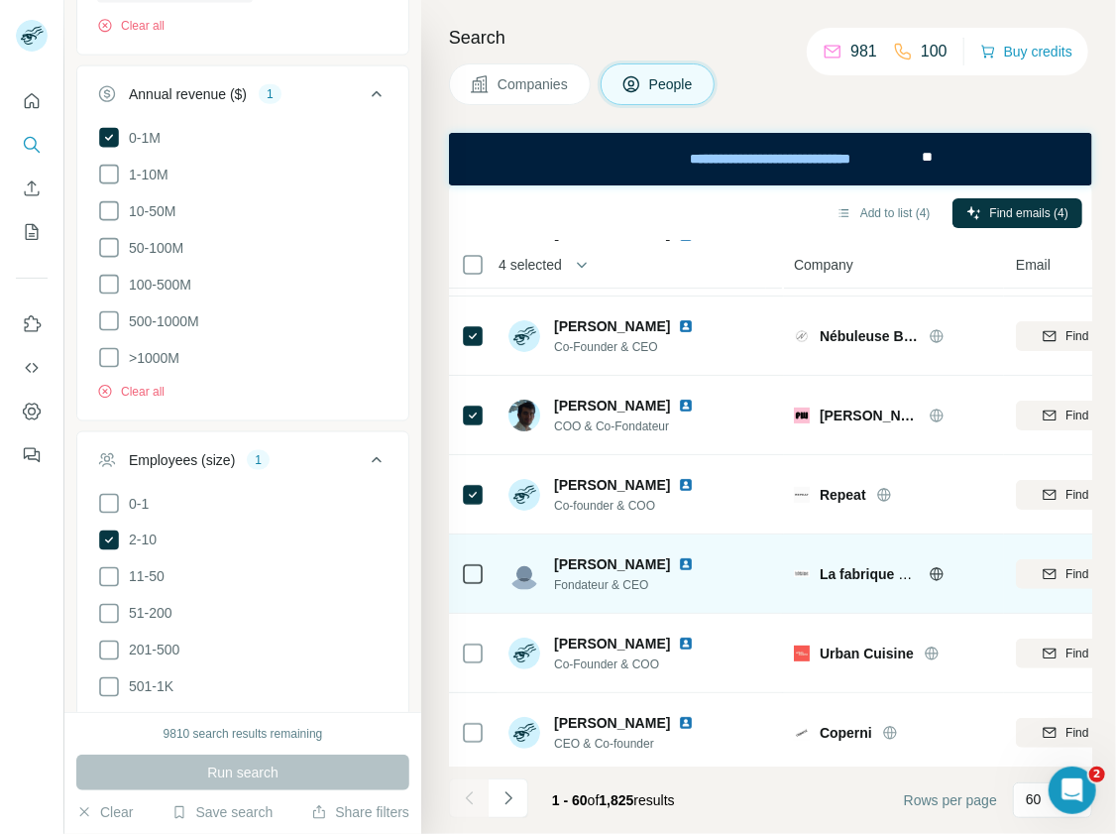
click at [937, 573] on icon at bounding box center [937, 574] width 16 height 16
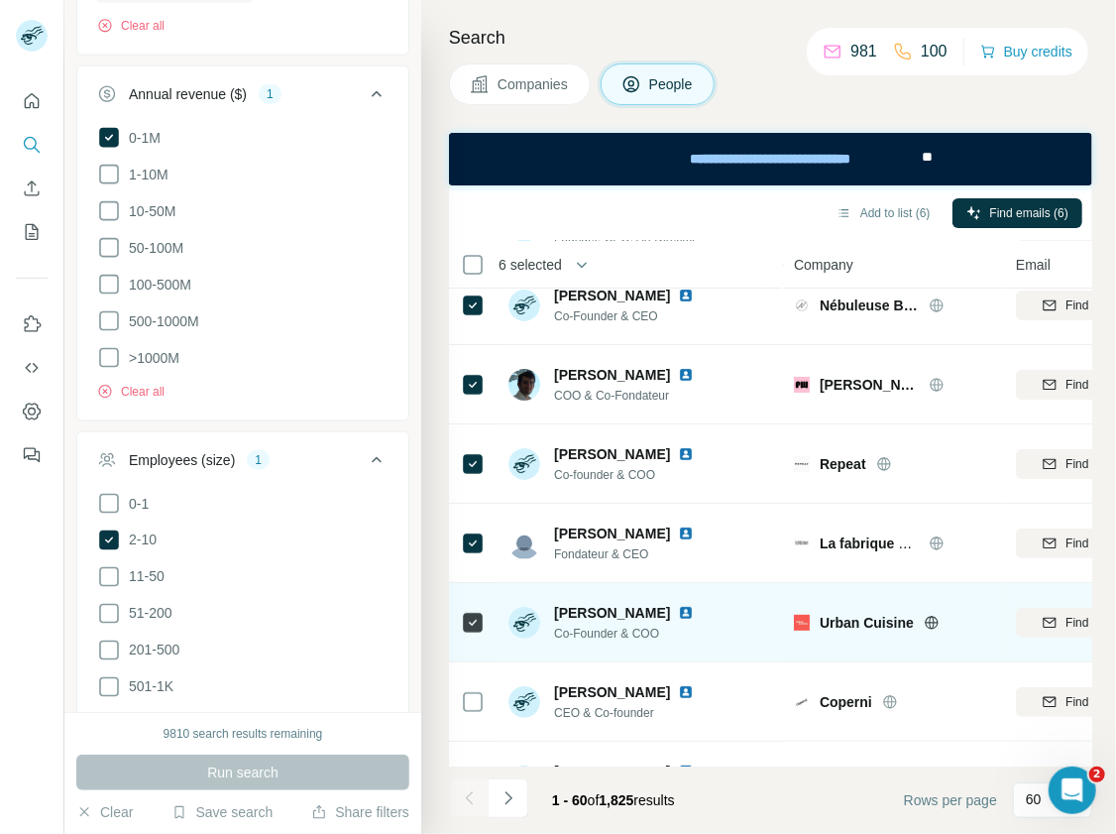
scroll to position [119, 0]
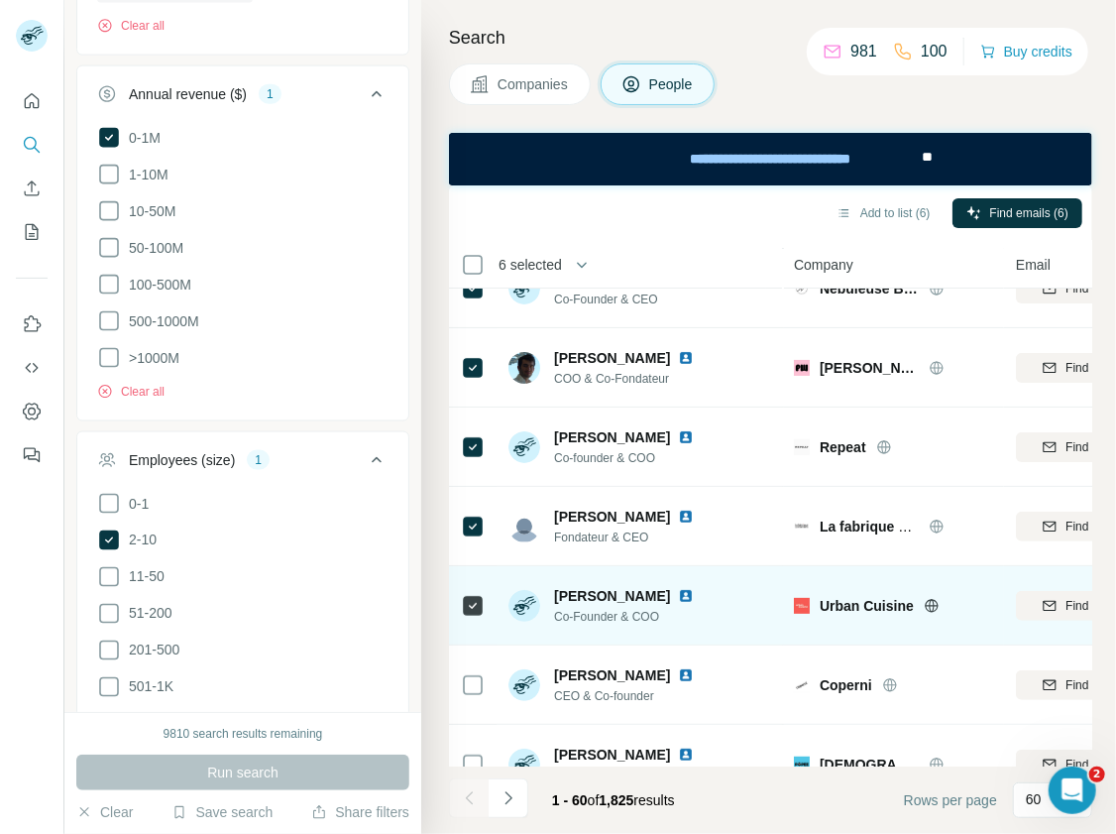
click at [929, 608] on icon at bounding box center [931, 605] width 5 height 13
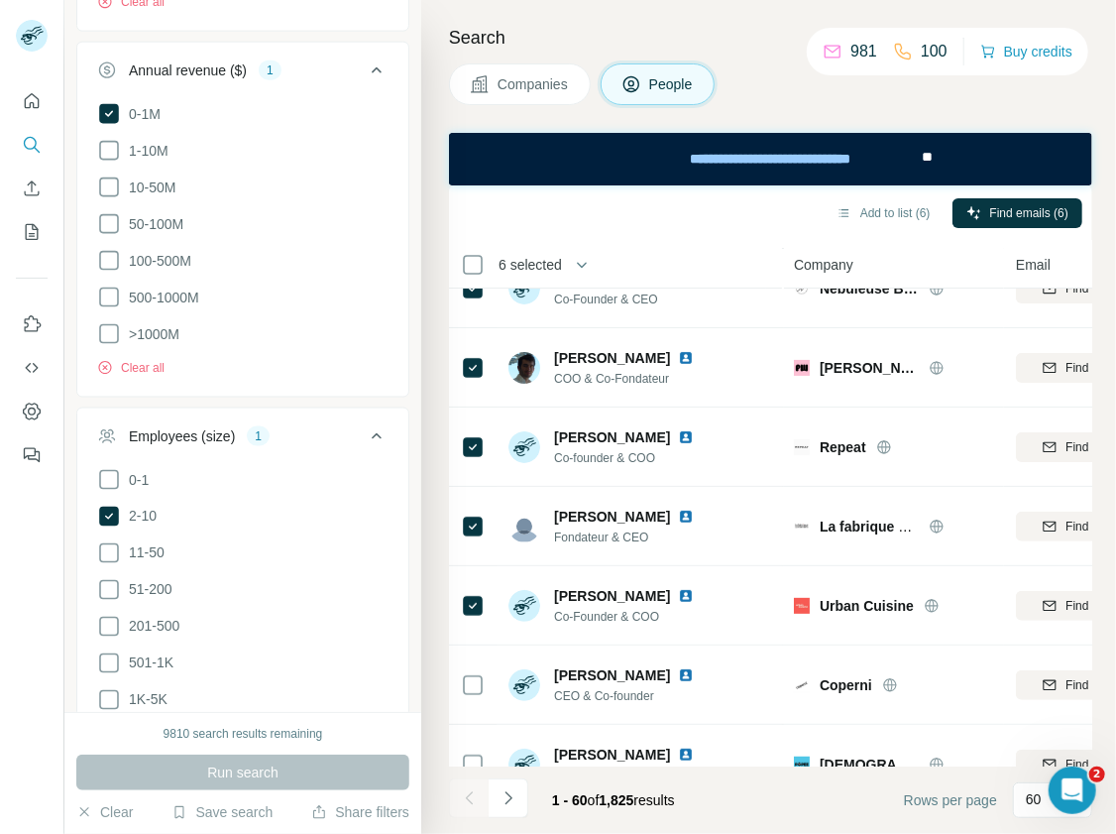
scroll to position [1041, 0]
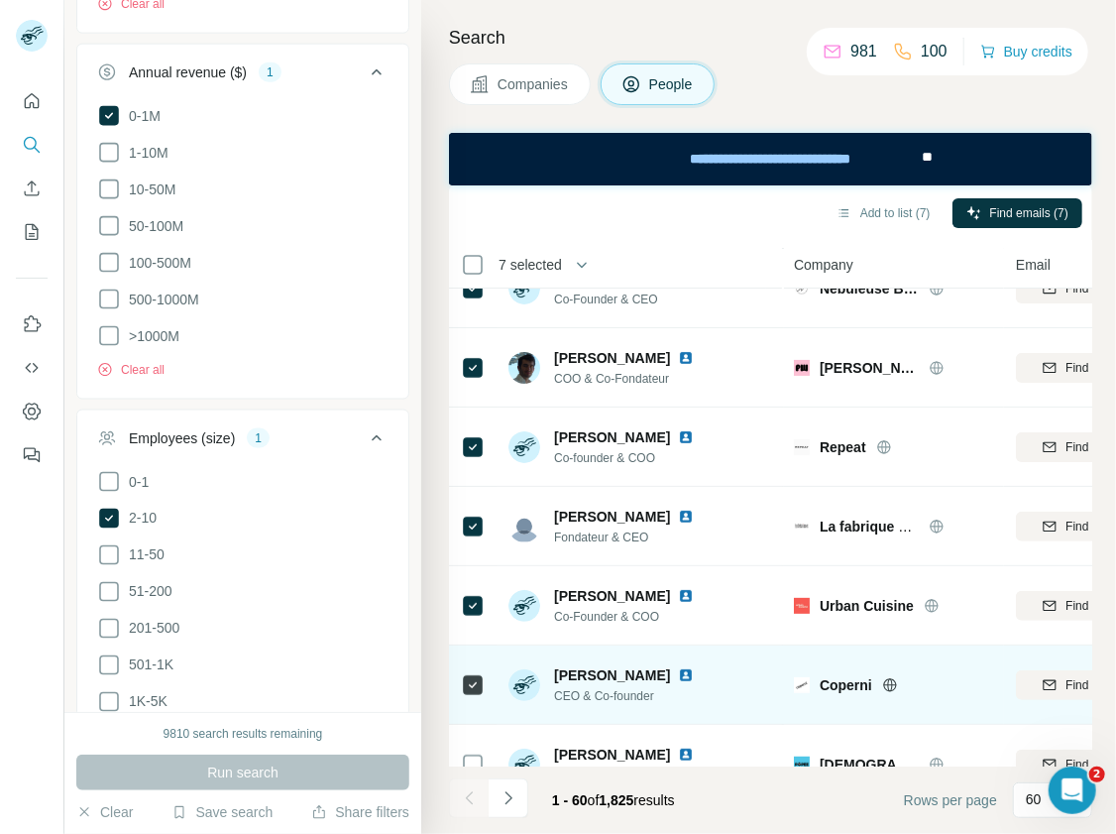
click at [890, 684] on icon at bounding box center [889, 684] width 13 height 1
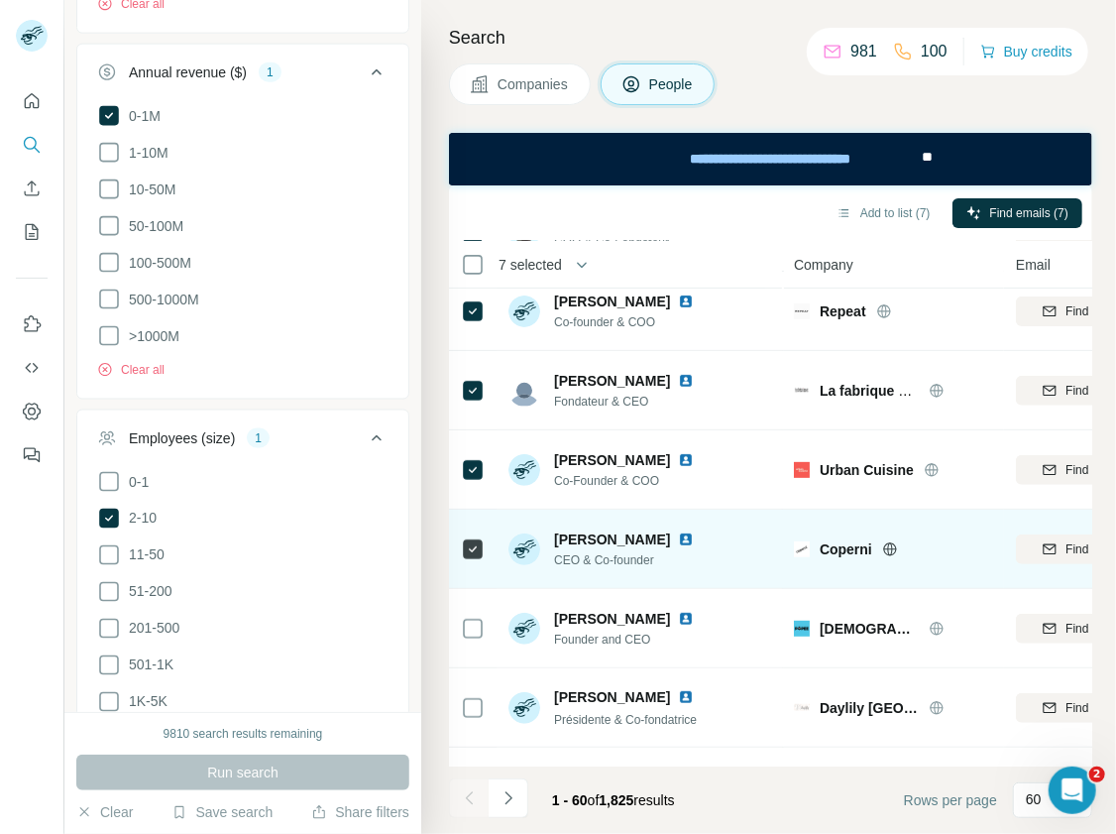
scroll to position [290, 0]
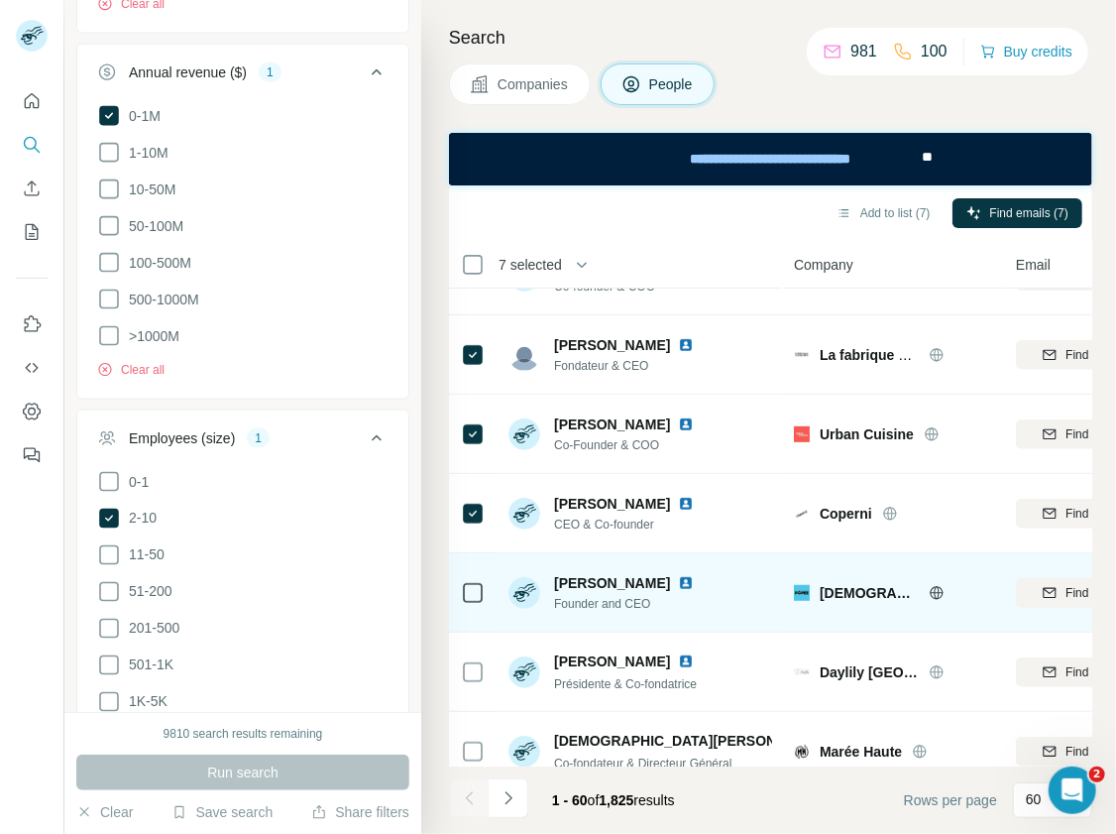
click at [929, 592] on icon at bounding box center [937, 593] width 16 height 16
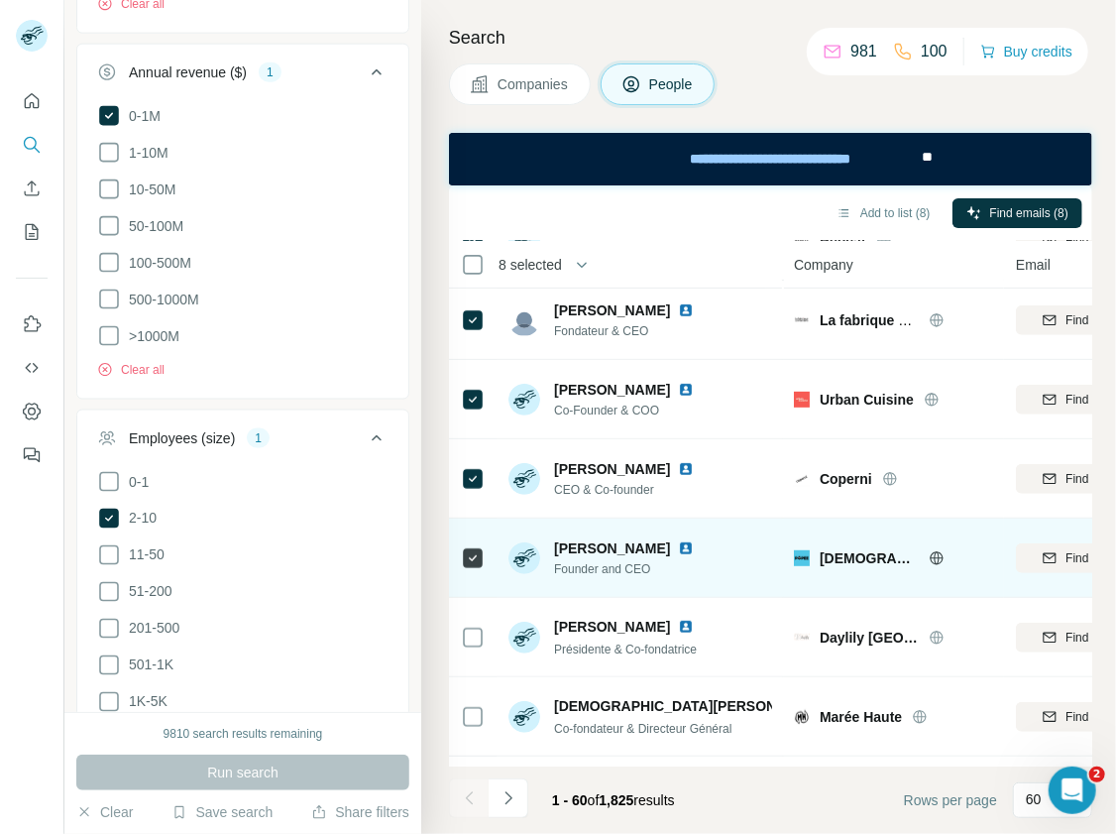
scroll to position [362, 0]
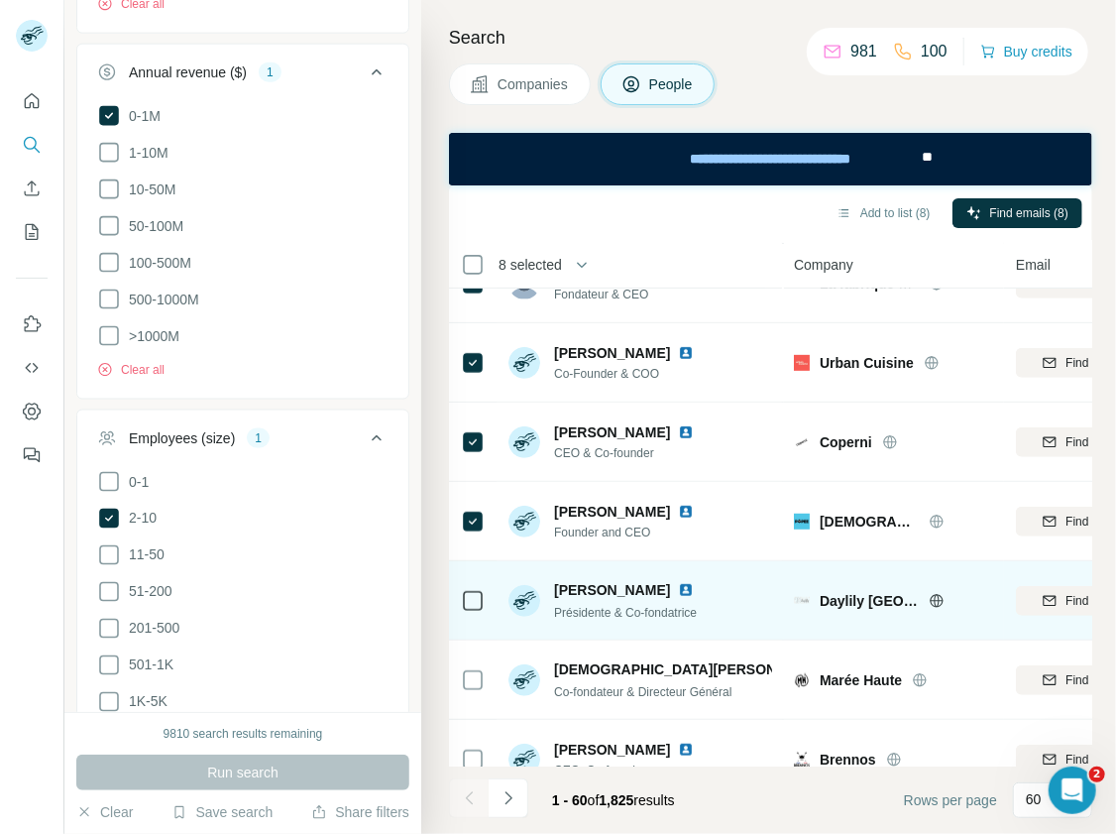
click at [929, 603] on icon at bounding box center [937, 601] width 16 height 16
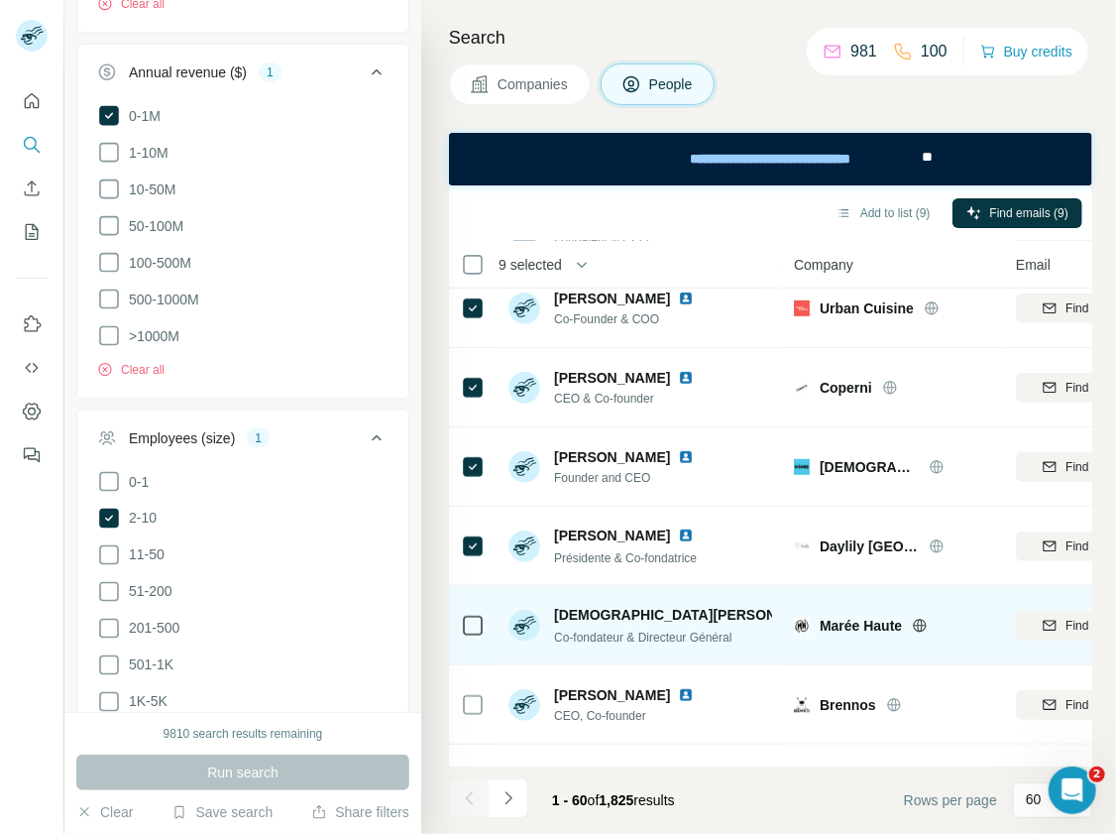
scroll to position [421, 0]
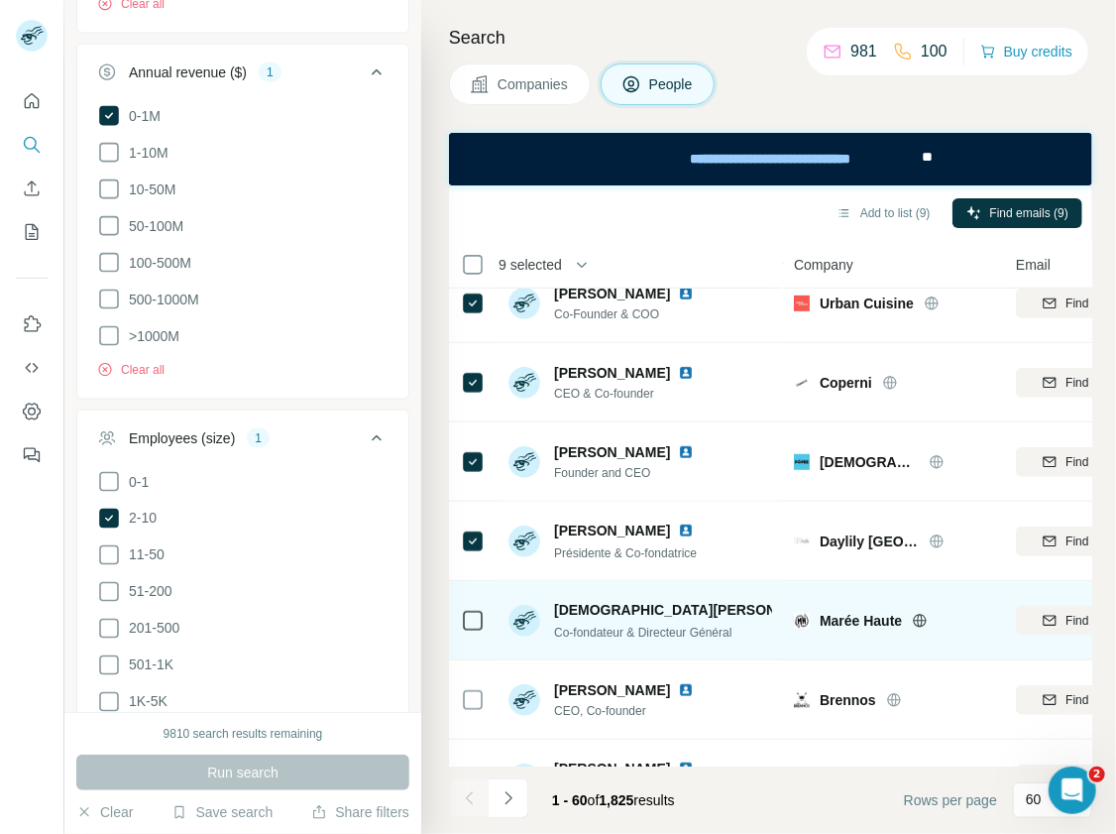
click at [920, 618] on icon at bounding box center [920, 620] width 5 height 13
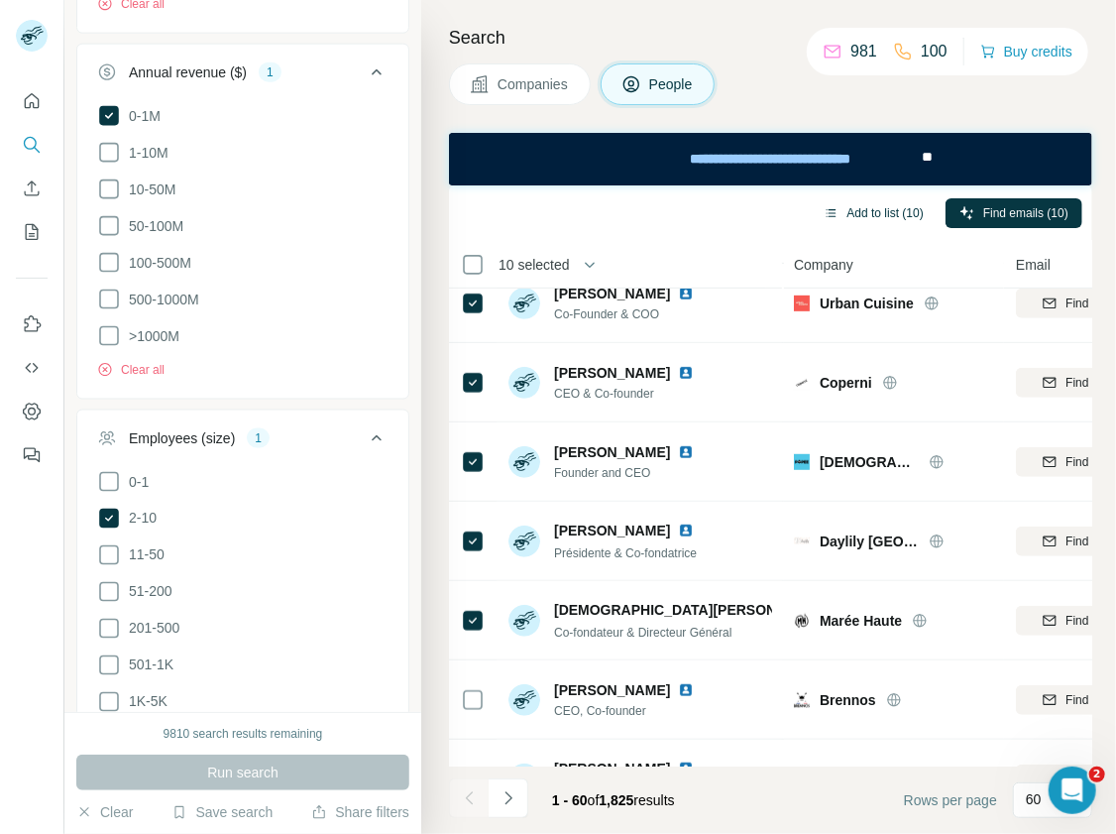
click at [893, 215] on button "Add to list (10)" at bounding box center [874, 213] width 128 height 30
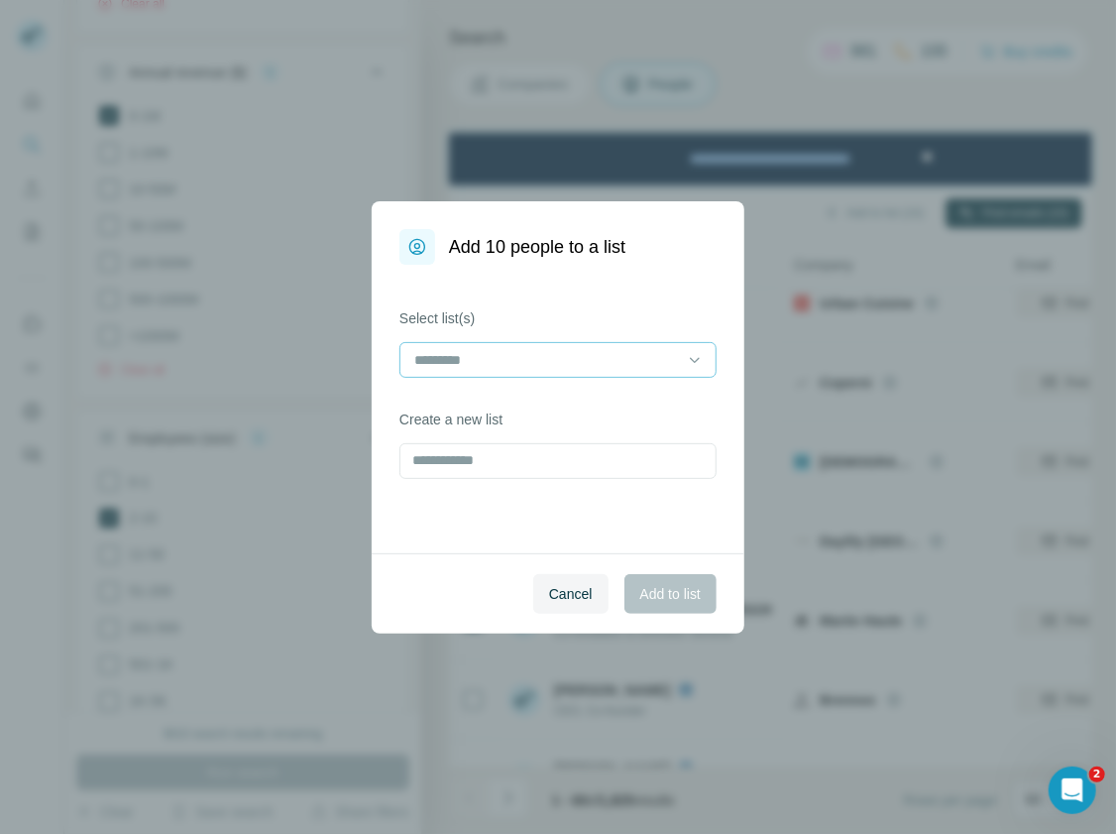
click at [618, 343] on div at bounding box center [546, 360] width 268 height 34
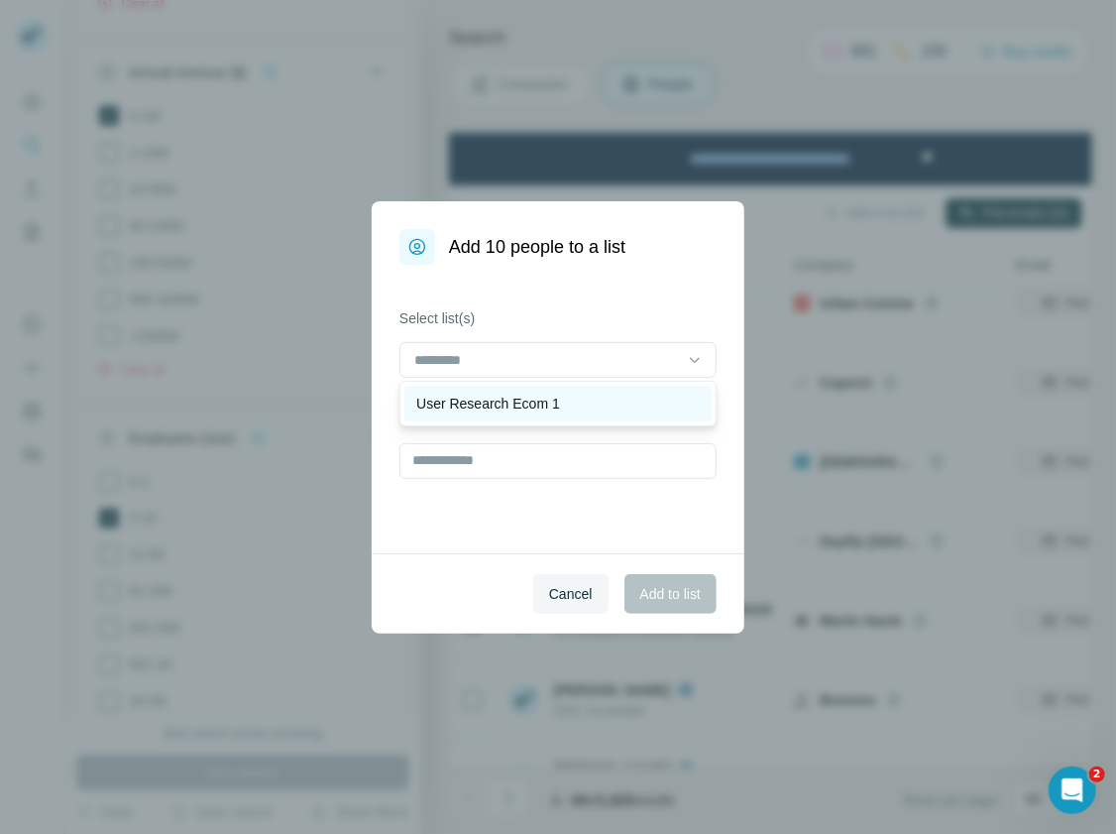
click at [615, 405] on div "User Research Ecom 1" at bounding box center [557, 404] width 283 height 20
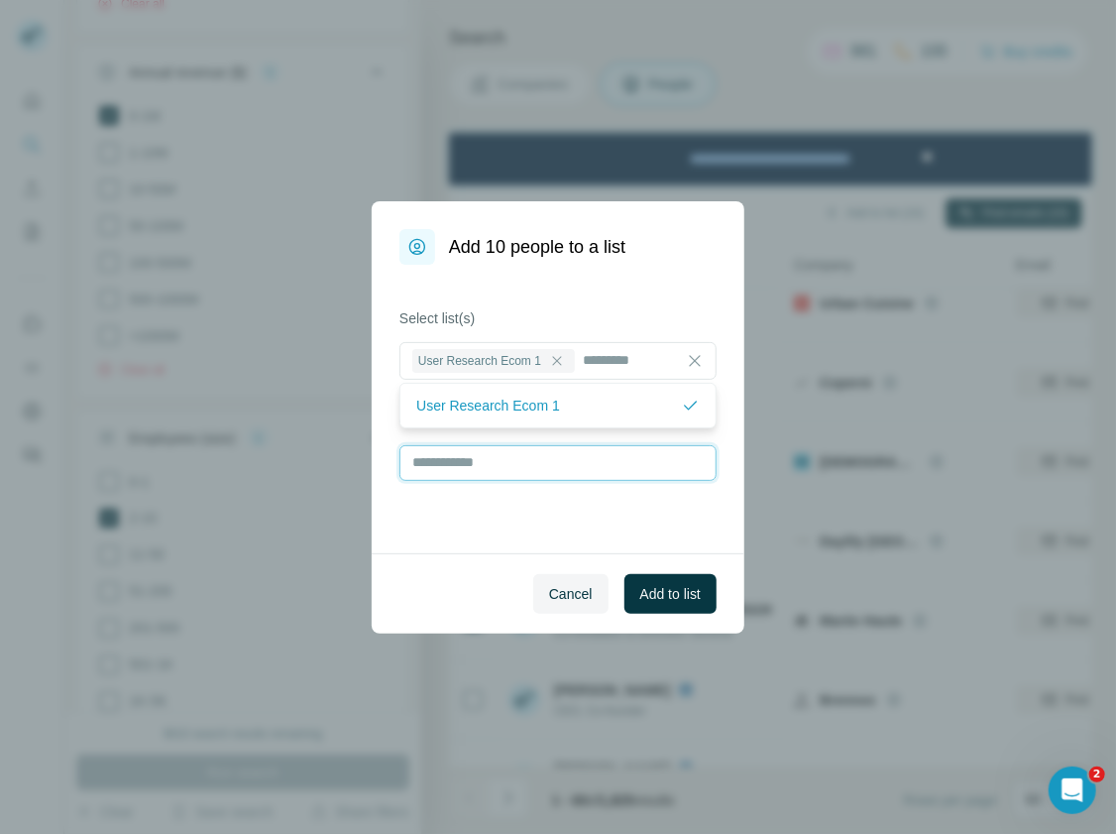
click at [624, 451] on input "text" at bounding box center [557, 463] width 317 height 36
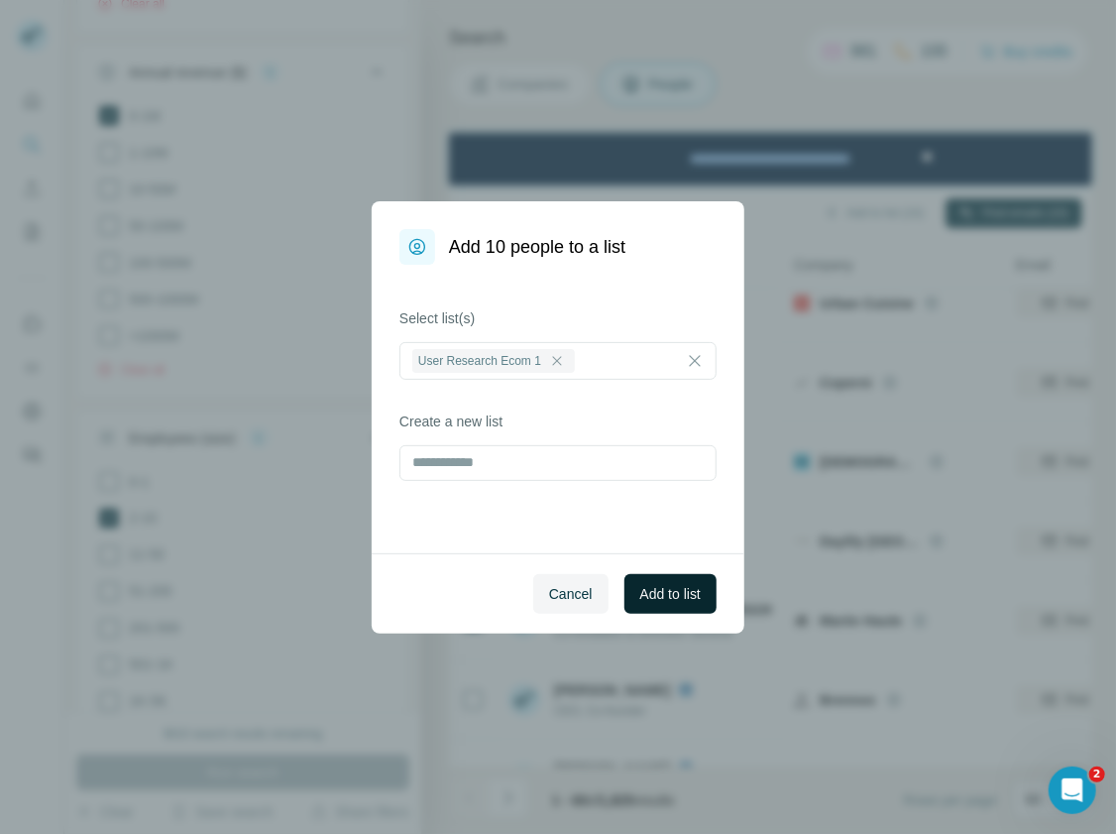
click at [687, 594] on span "Add to list" at bounding box center [670, 594] width 60 height 20
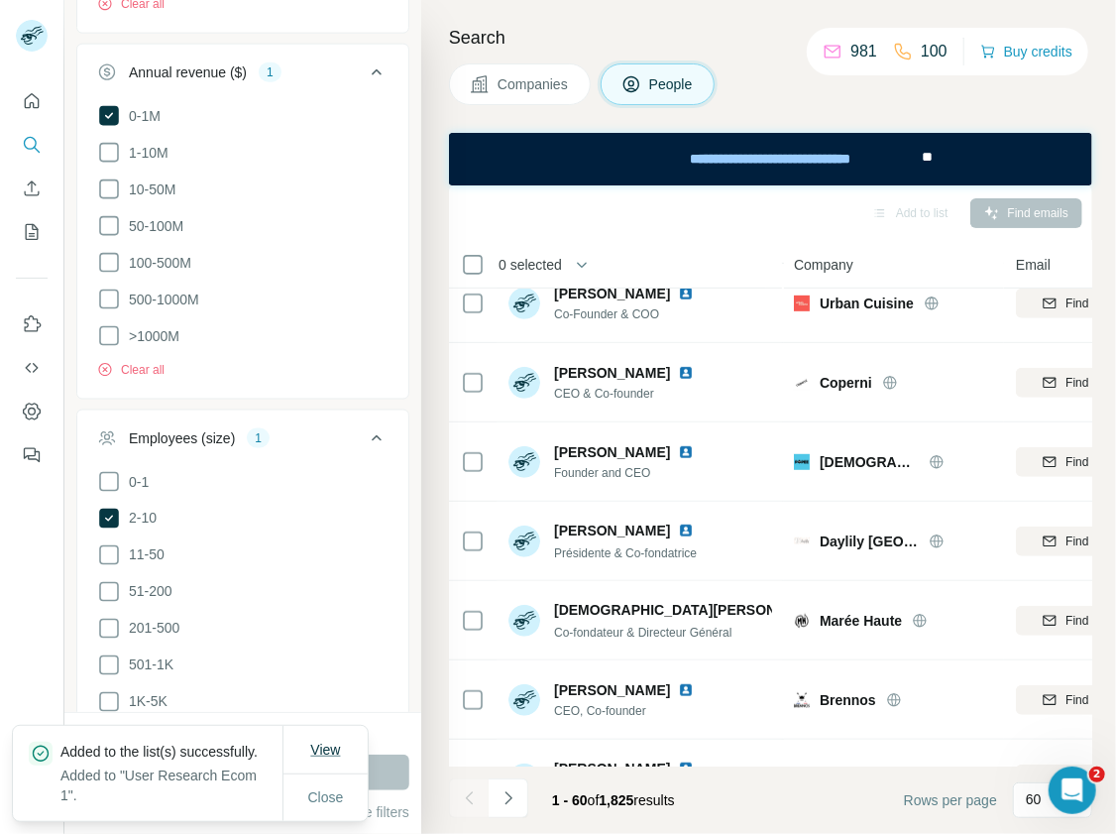
click at [332, 756] on span "View" at bounding box center [325, 749] width 30 height 20
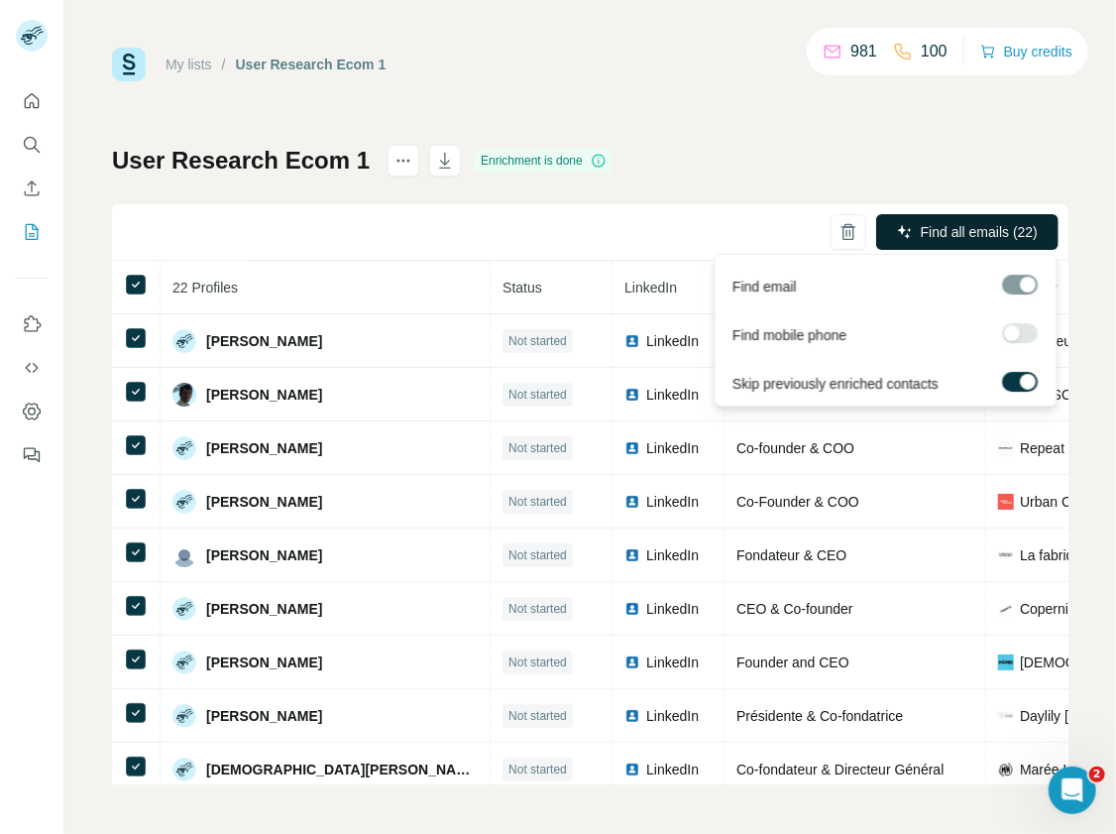
click at [928, 231] on span "Find all emails (22)" at bounding box center [979, 232] width 117 height 20
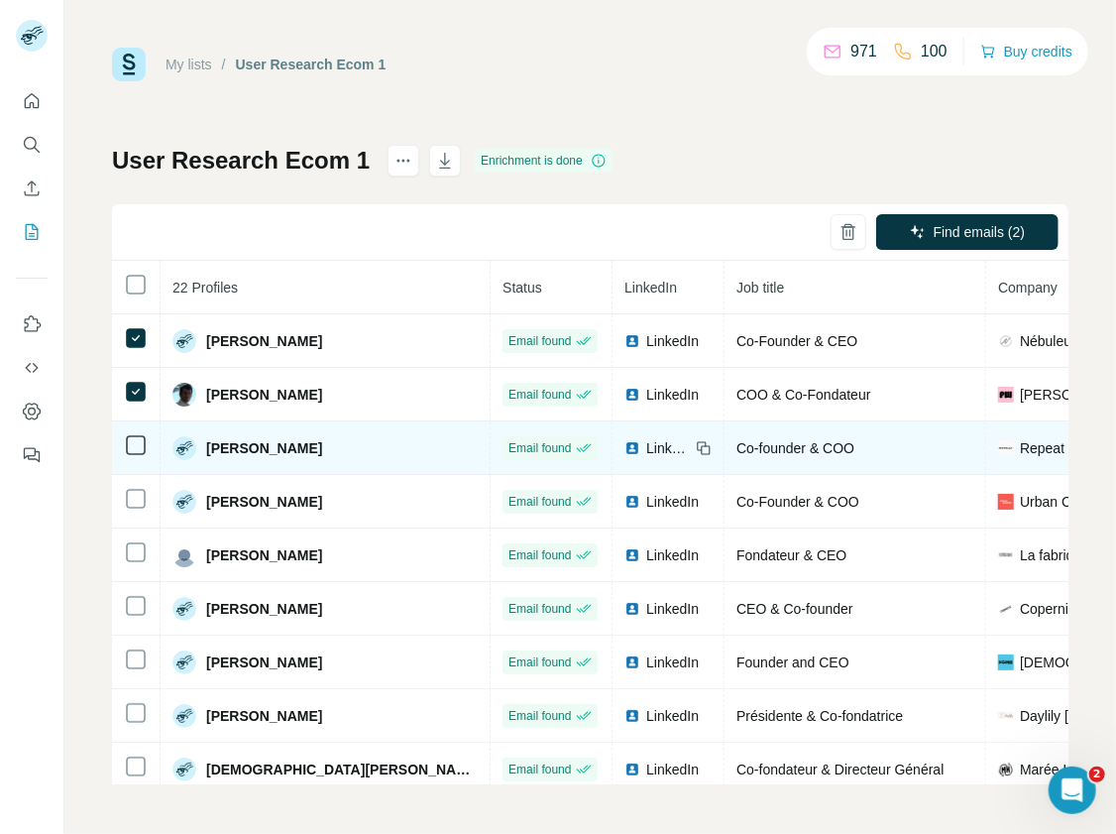
click at [132, 433] on icon at bounding box center [136, 445] width 24 height 24
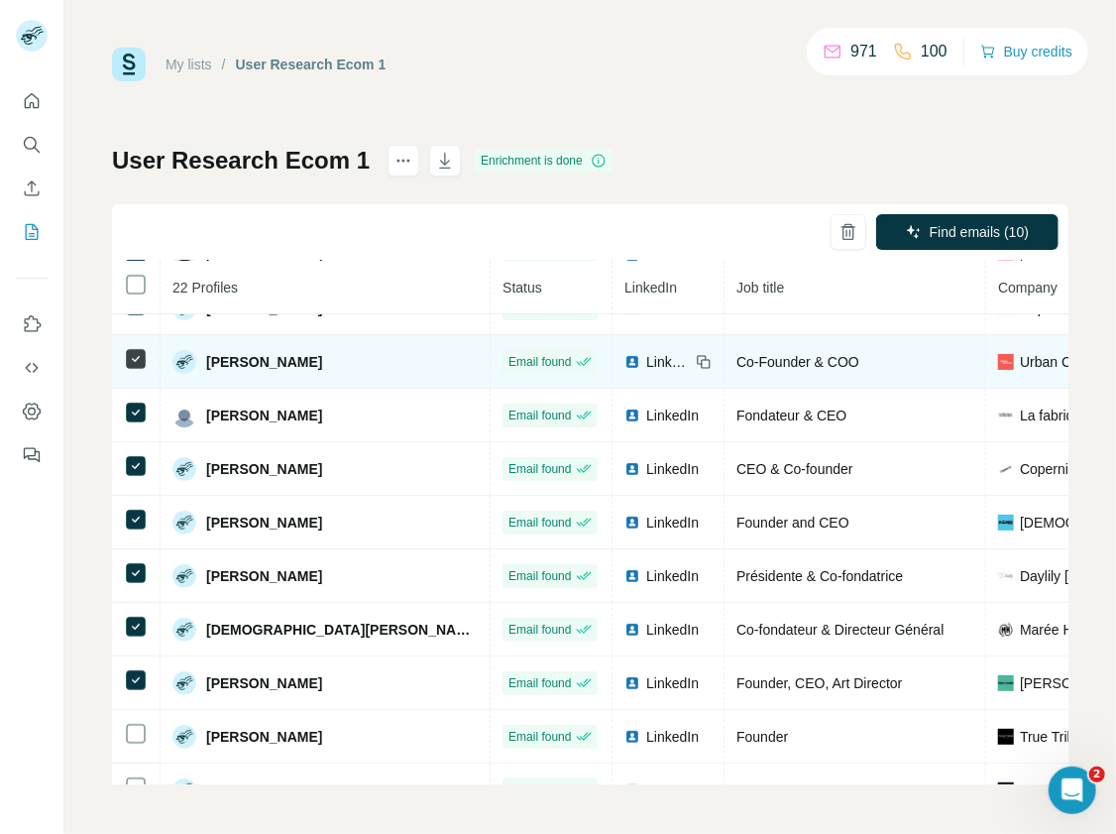
scroll to position [143, 0]
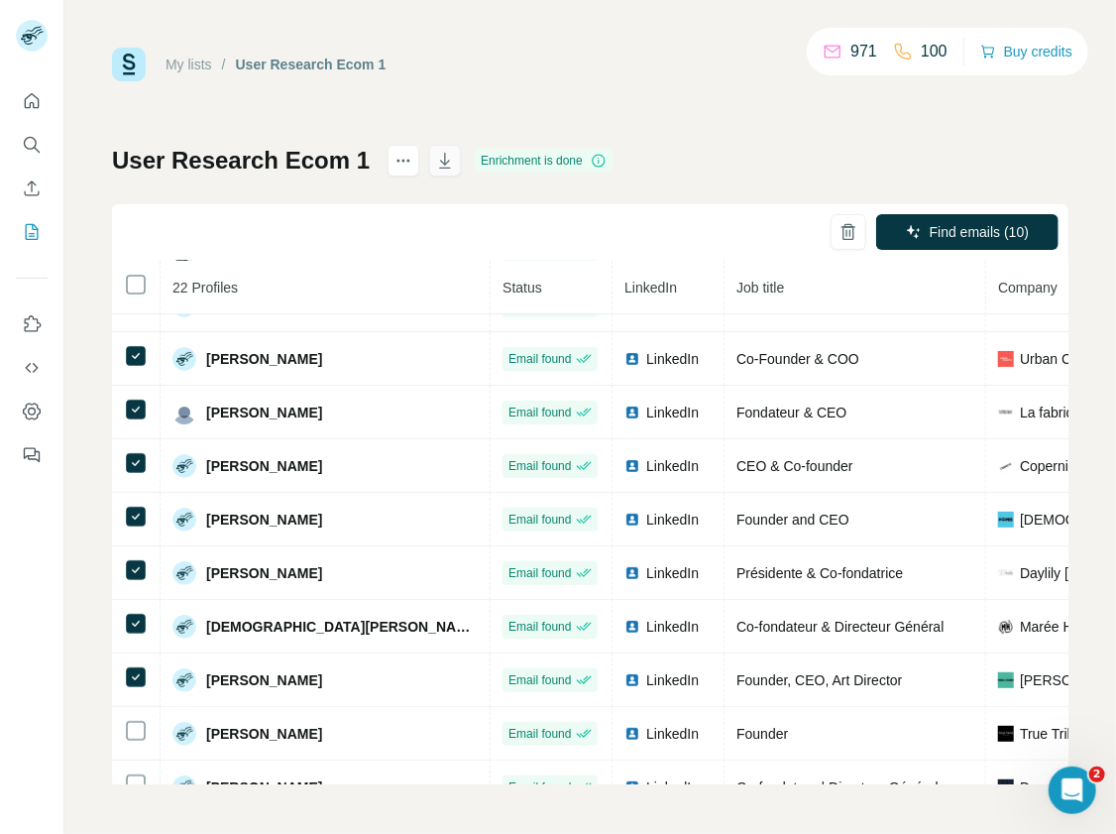
click at [447, 162] on icon "button" at bounding box center [445, 161] width 20 height 20
